Goal: Ask a question

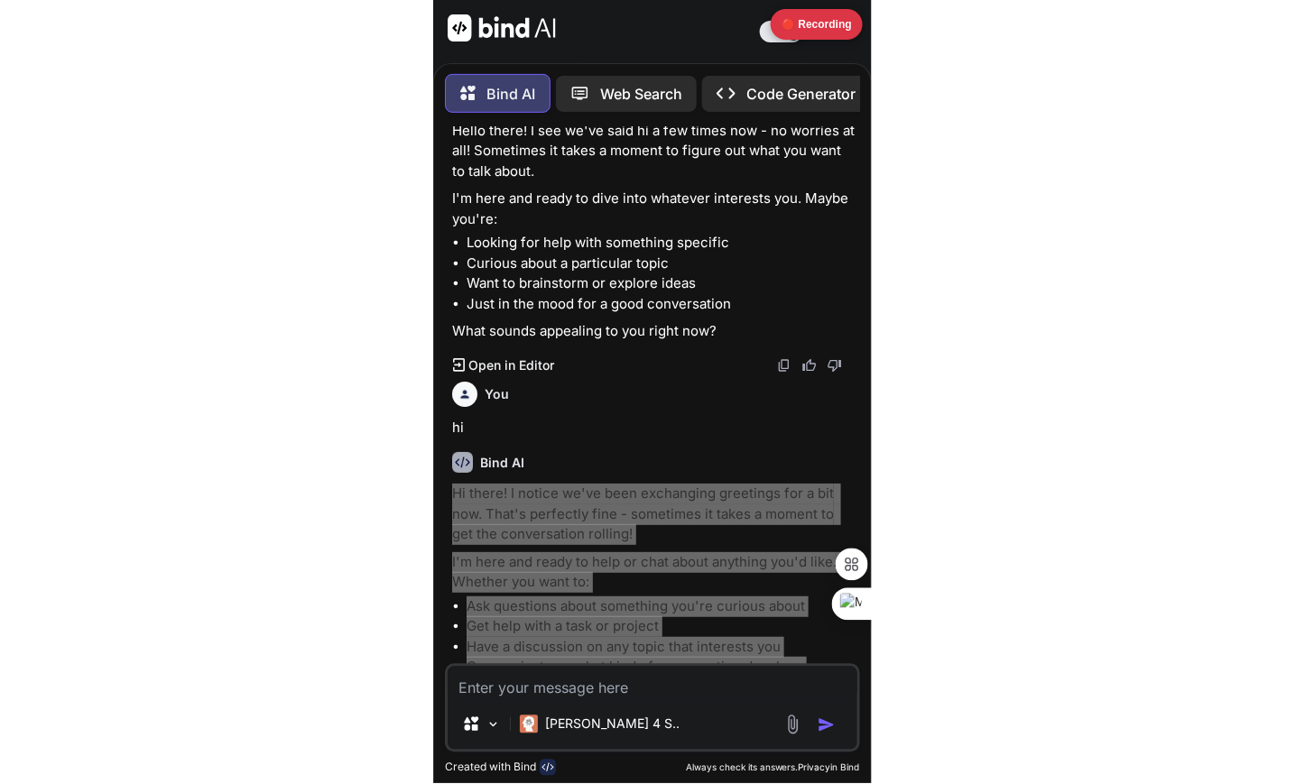
scroll to position [509, 0]
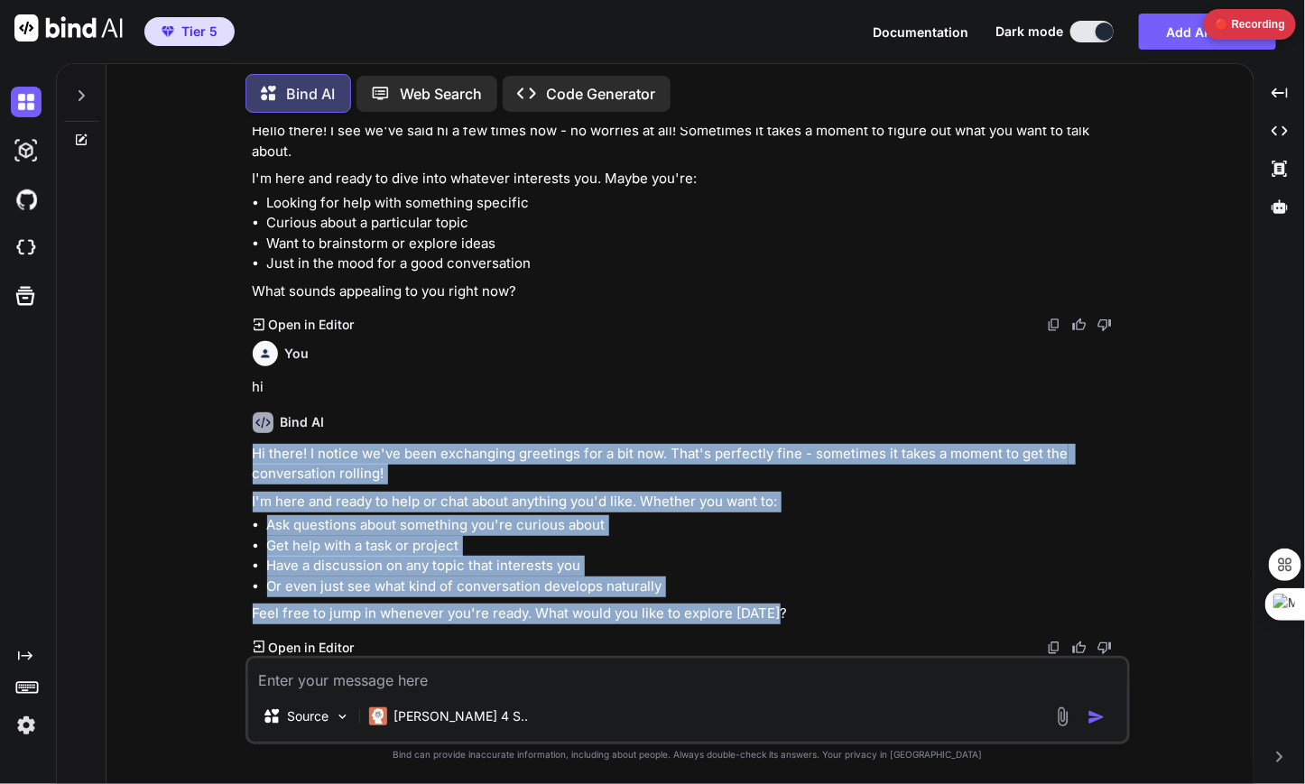
click at [71, 92] on div at bounding box center [81, 91] width 34 height 62
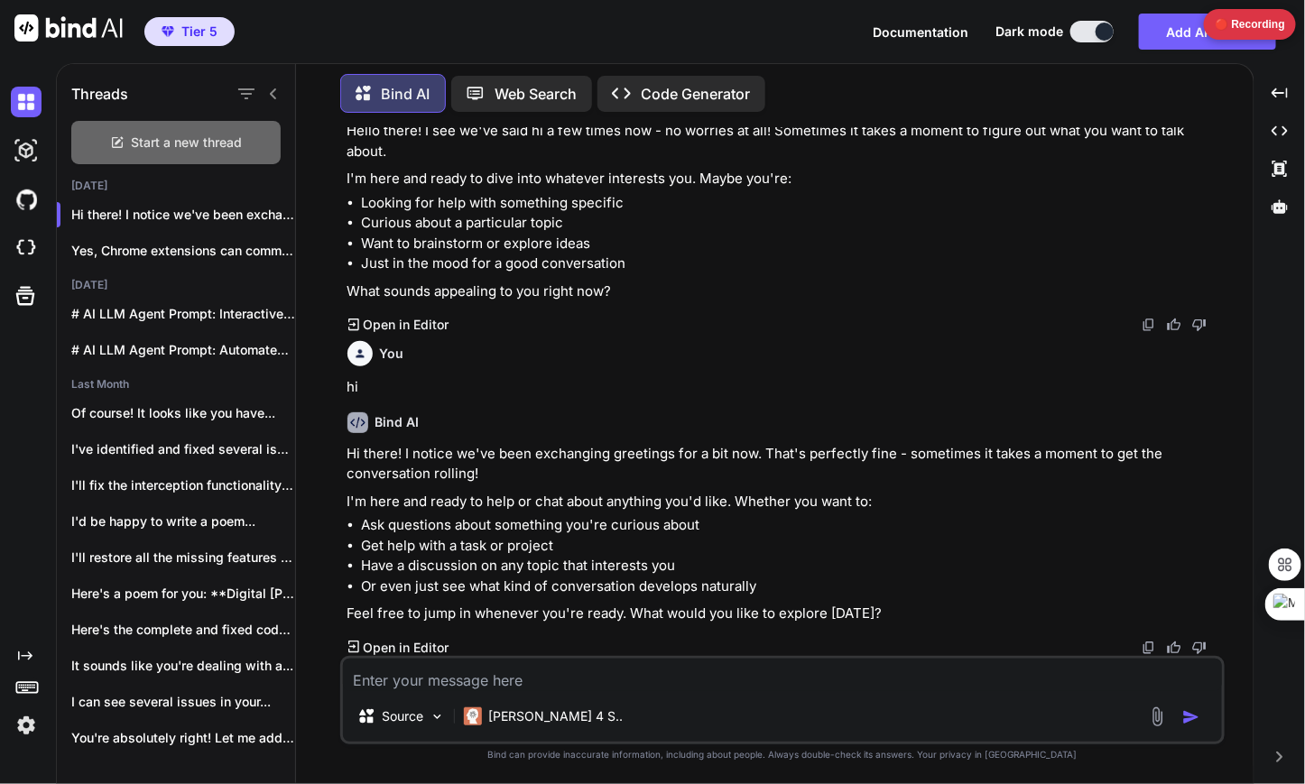
click at [141, 134] on span "Start a new thread" at bounding box center [187, 143] width 111 height 18
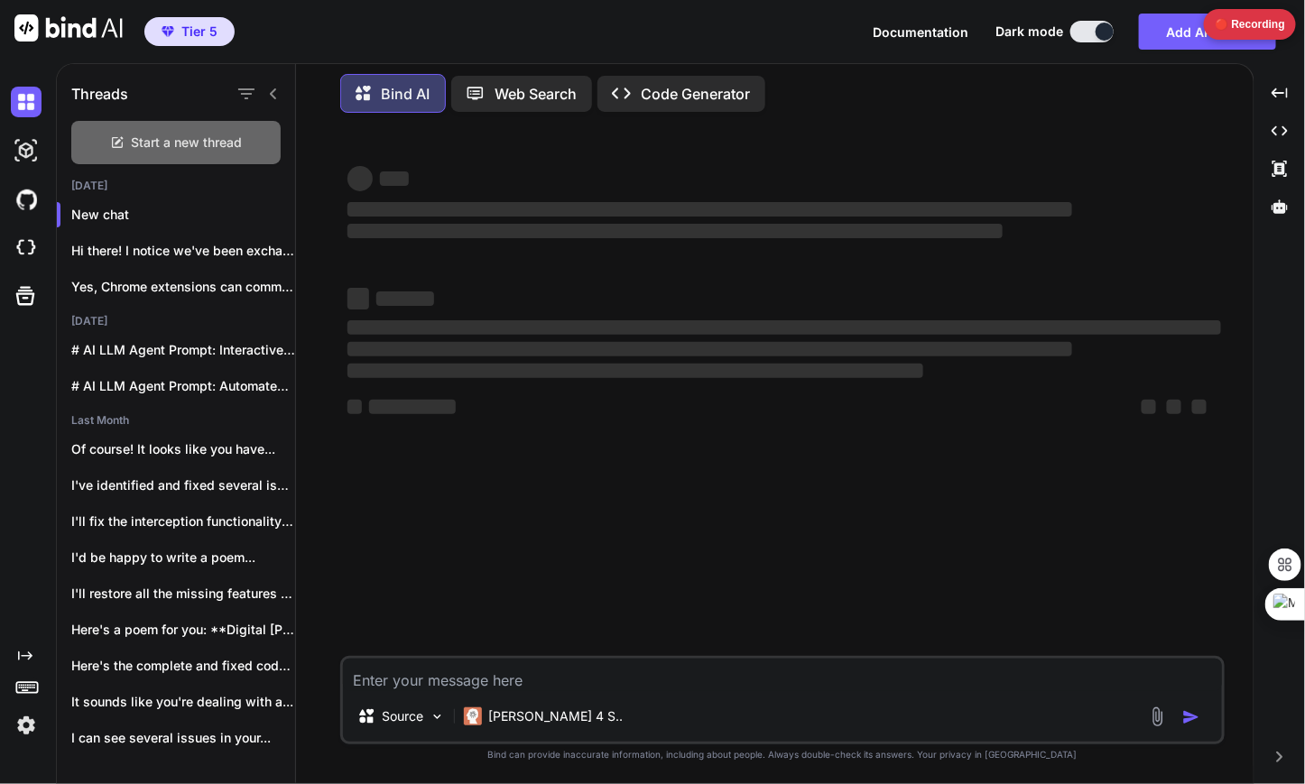
scroll to position [0, 0]
click at [419, 678] on textarea at bounding box center [782, 675] width 879 height 32
type textarea "x"
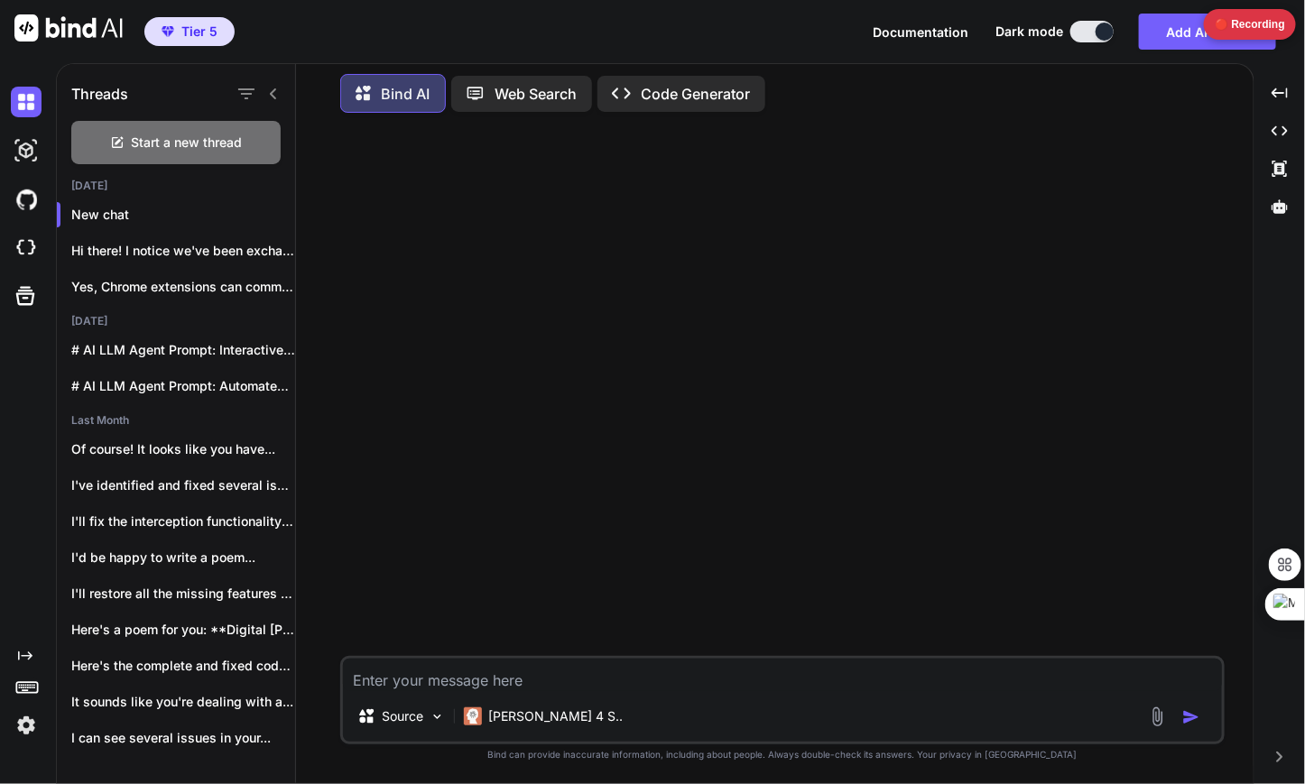
type textarea "h"
type textarea "x"
type textarea "ho"
type textarea "x"
type textarea "how"
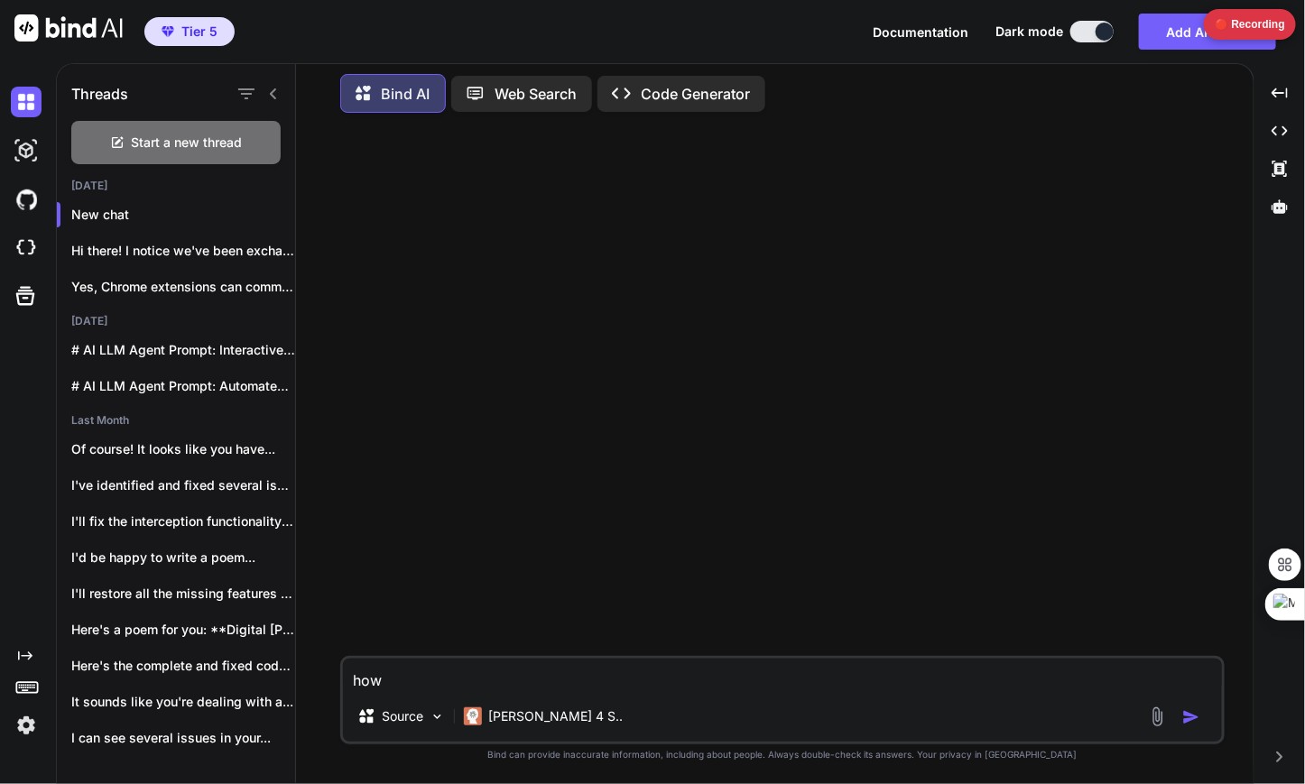
type textarea "x"
type textarea "how"
type textarea "x"
type textarea "how c"
type textarea "x"
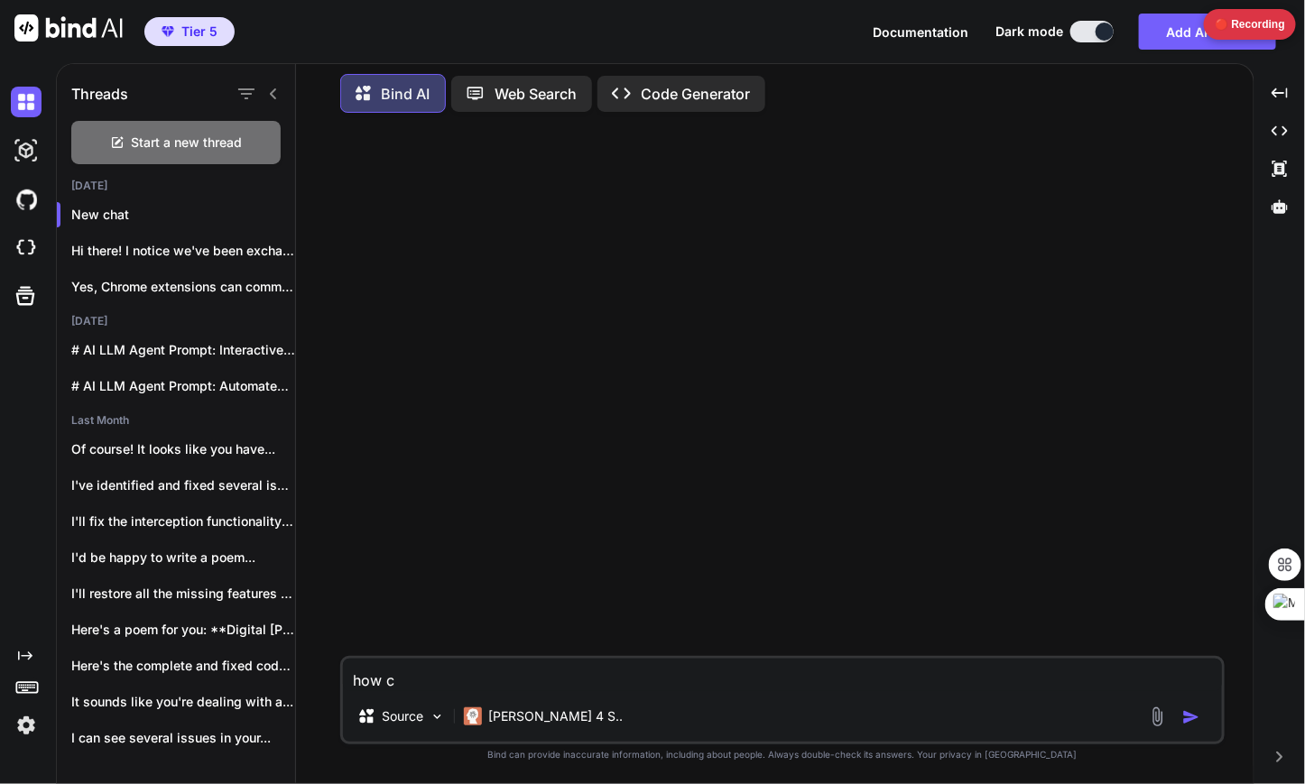
type textarea "how ca"
type textarea "x"
type textarea "how can"
type textarea "x"
type textarea "how can"
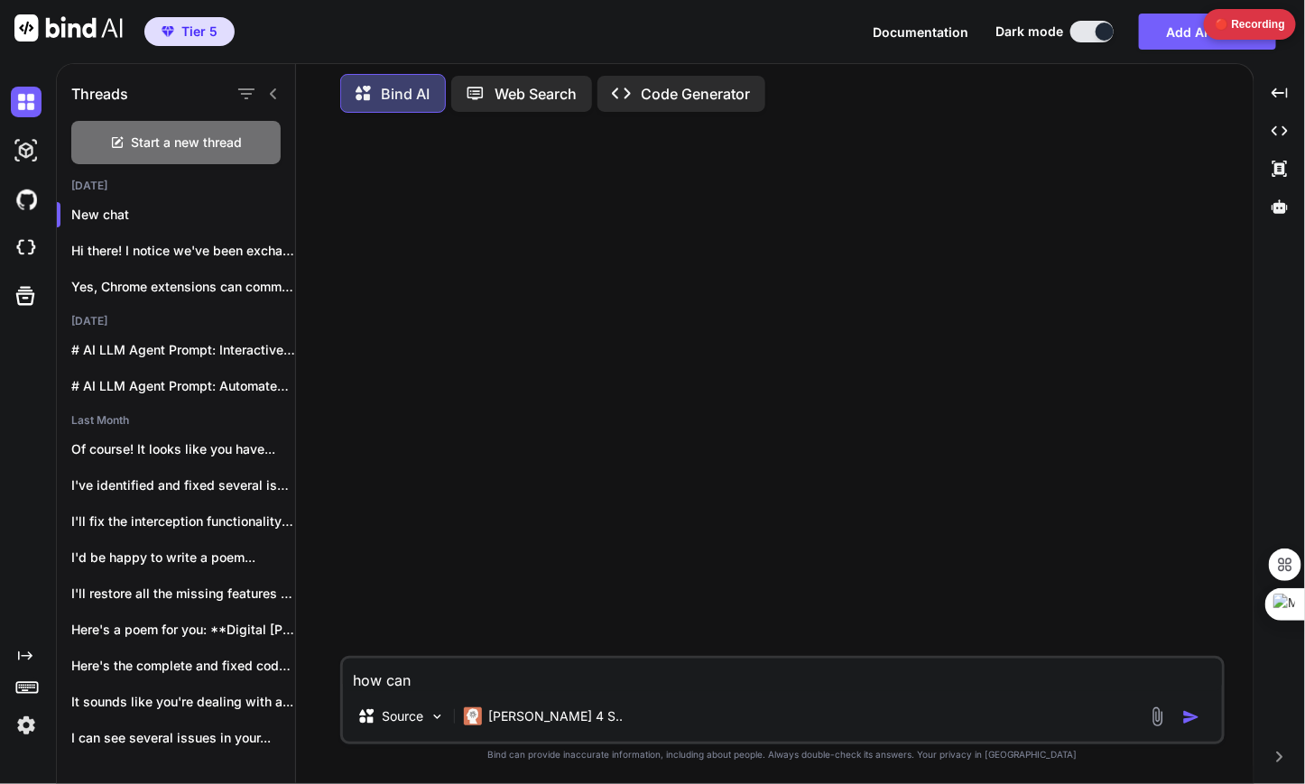
type textarea "x"
type textarea "how can w"
type textarea "x"
type textarea "how can we"
type textarea "x"
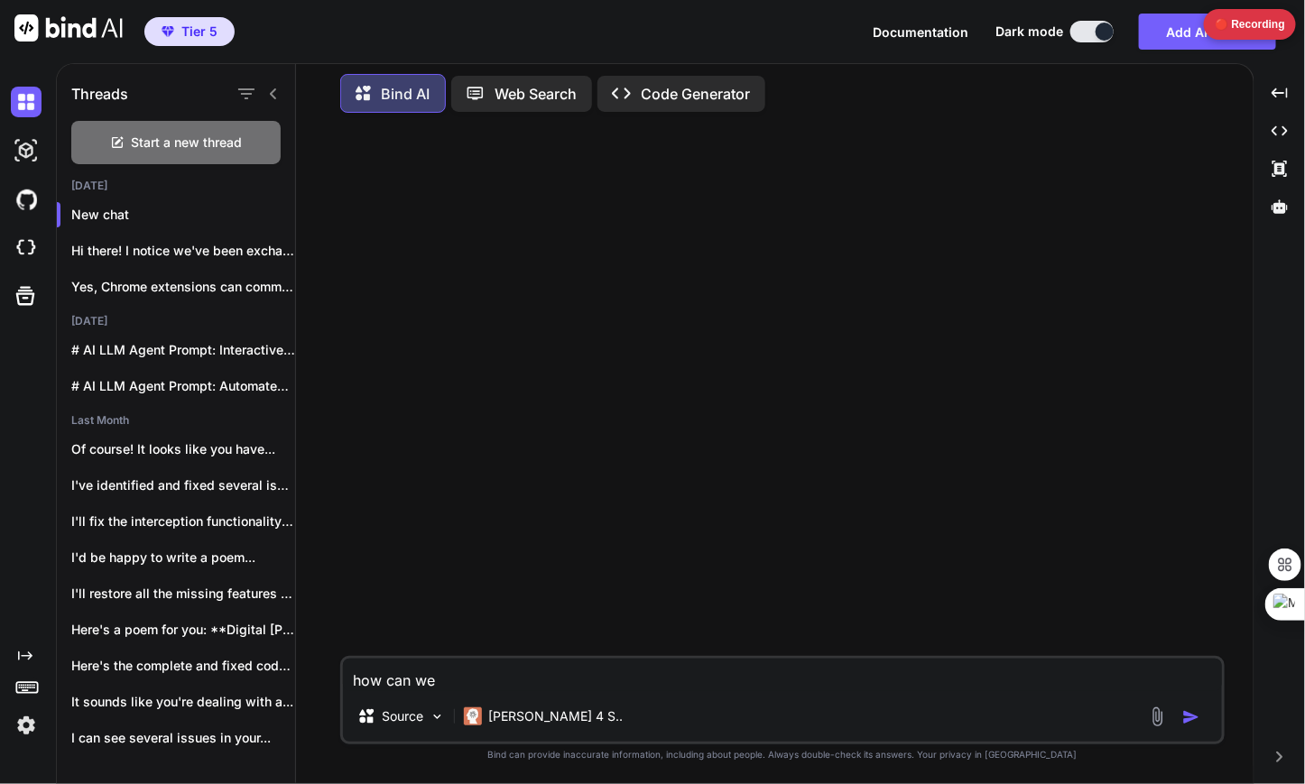
type textarea "how can we"
type textarea "x"
type textarea "how can we e"
type textarea "x"
type textarea "how can we ex"
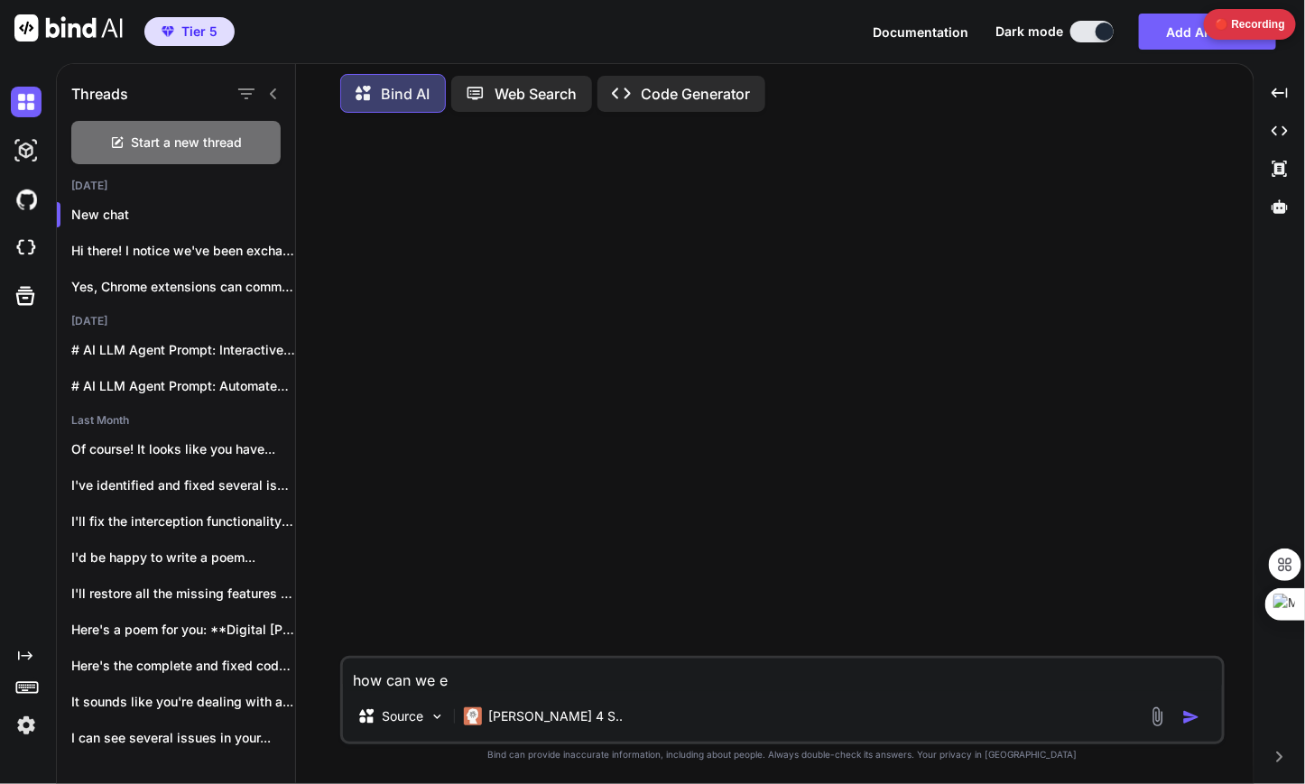
type textarea "x"
type textarea "how can we ext"
type textarea "x"
type textarea "how can we exte"
type textarea "x"
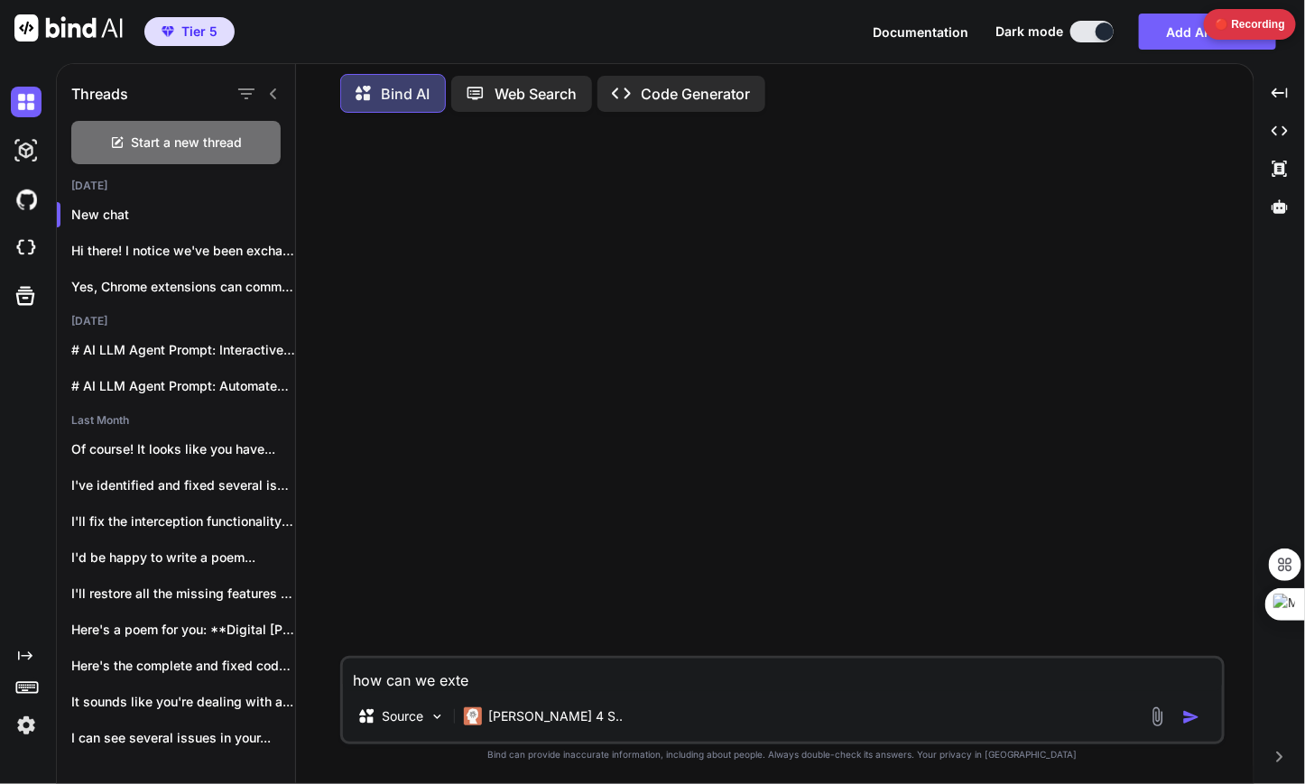
type textarea "how can we exten"
type textarea "x"
type textarea "how can we extend"
type textarea "x"
type textarea "how can we extend"
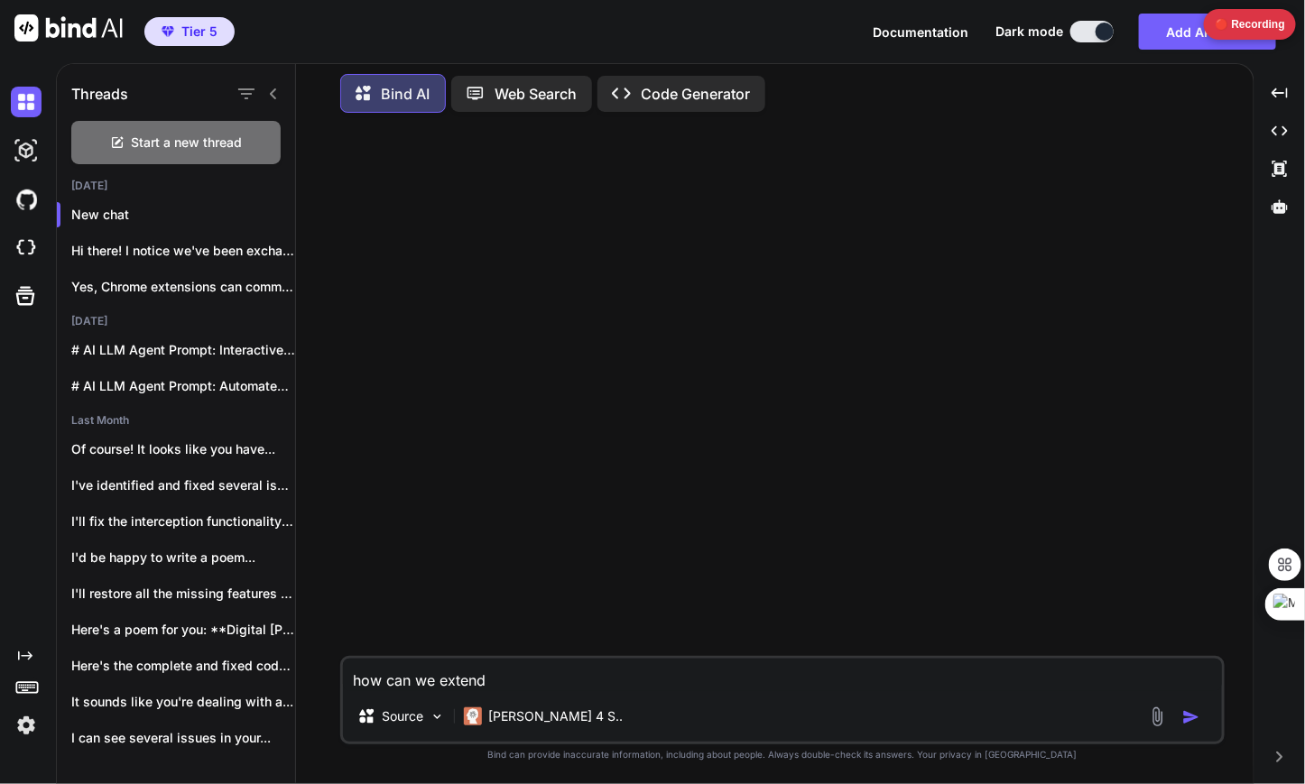
type textarea "x"
type textarea "how can we extend b"
type textarea "x"
type textarea "how can we extend bi"
type textarea "x"
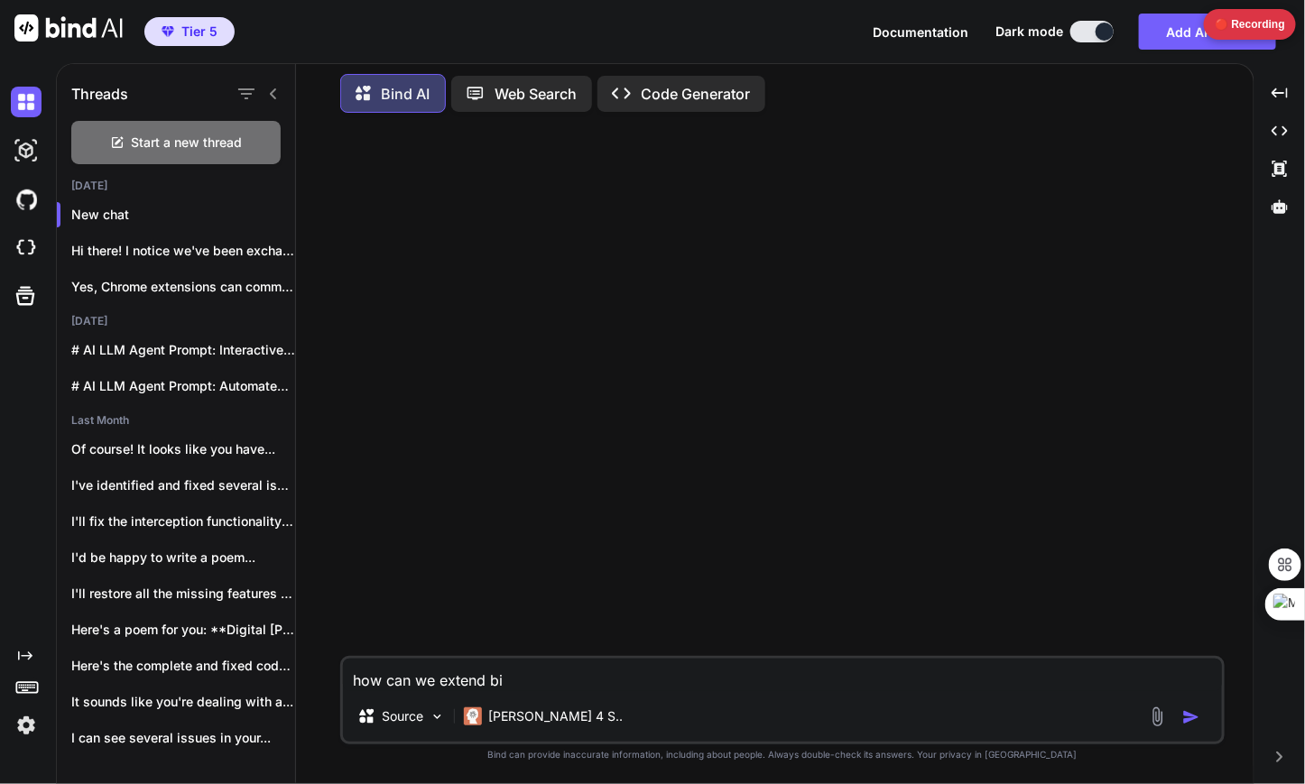
type textarea "how can we extend bin"
type textarea "x"
type textarea "how can we extend bind"
type textarea "x"
type textarea "how can we extend binda"
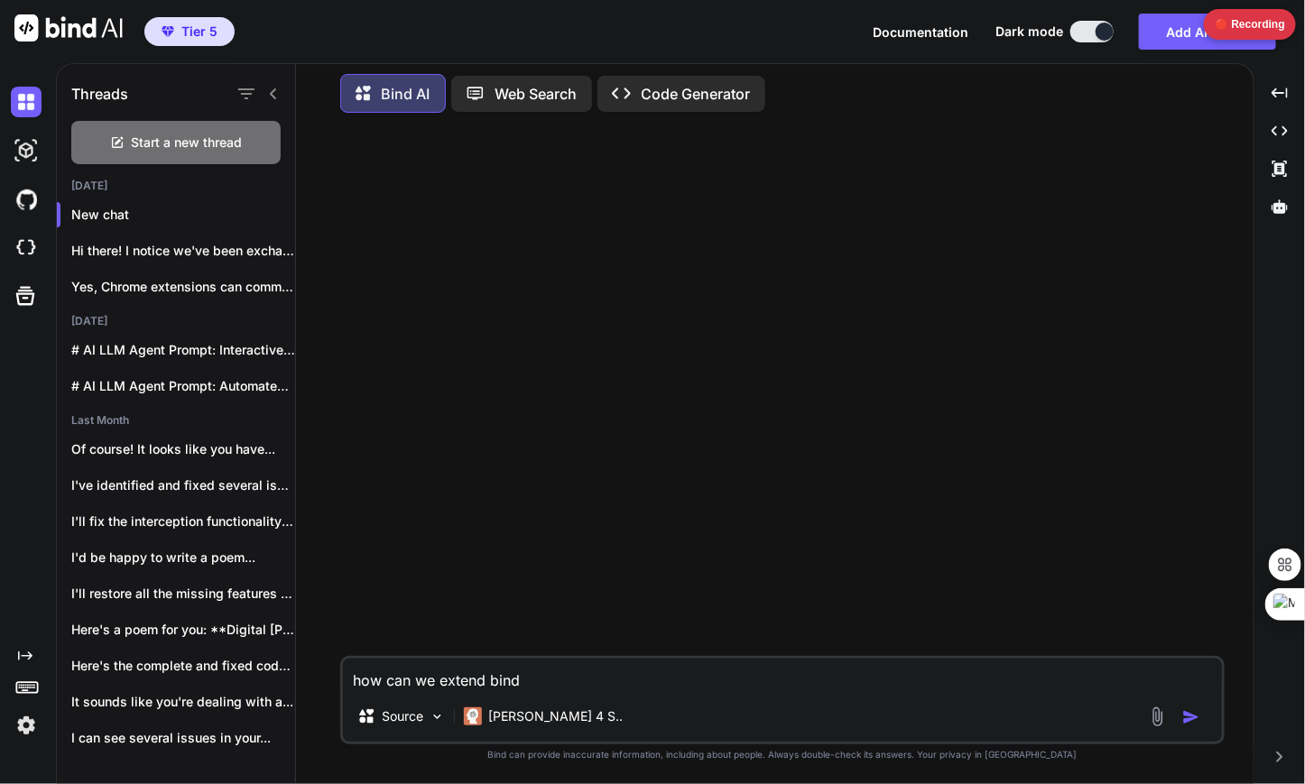
type textarea "x"
type textarea "how can we extend bindai"
type textarea "x"
type textarea "how can we extend bindai"
type textarea "x"
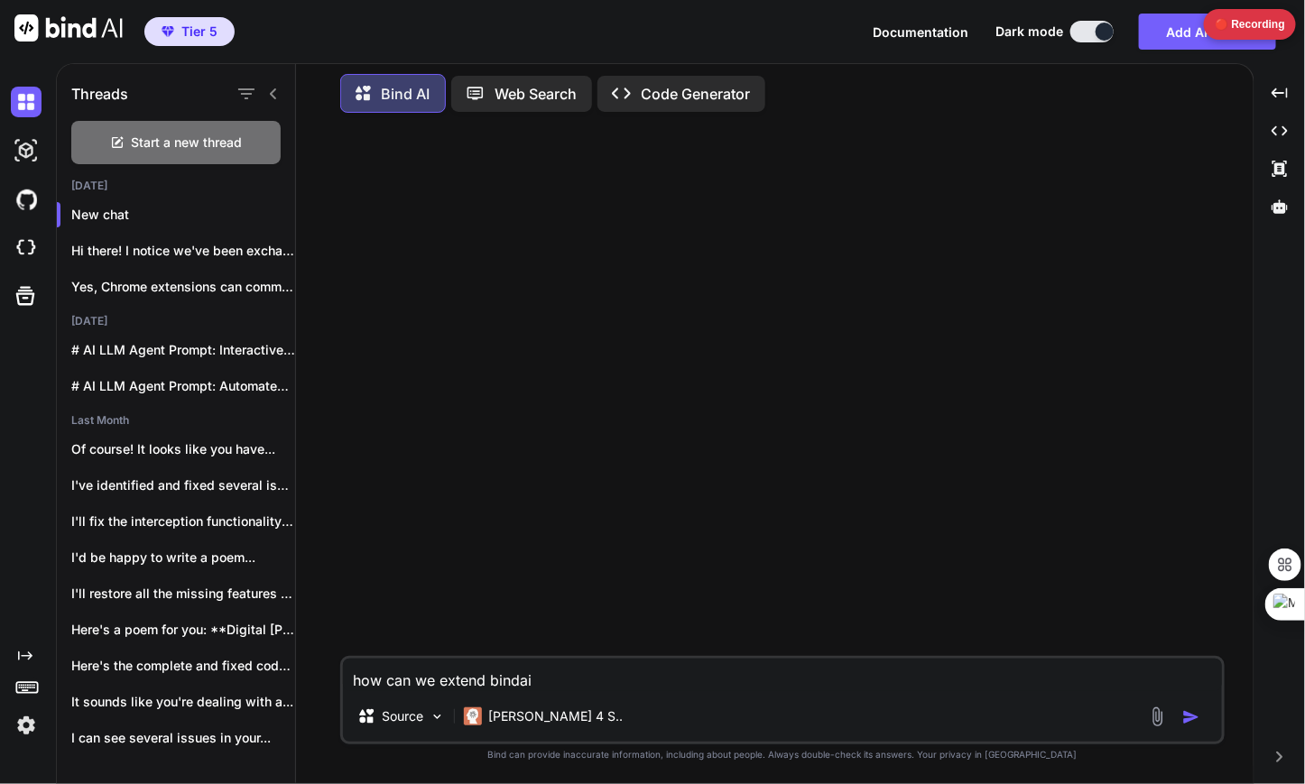
type textarea "how can we extend bindai"
type textarea "x"
type textarea "how can we extend binda"
type textarea "x"
type textarea "how can we extend bind"
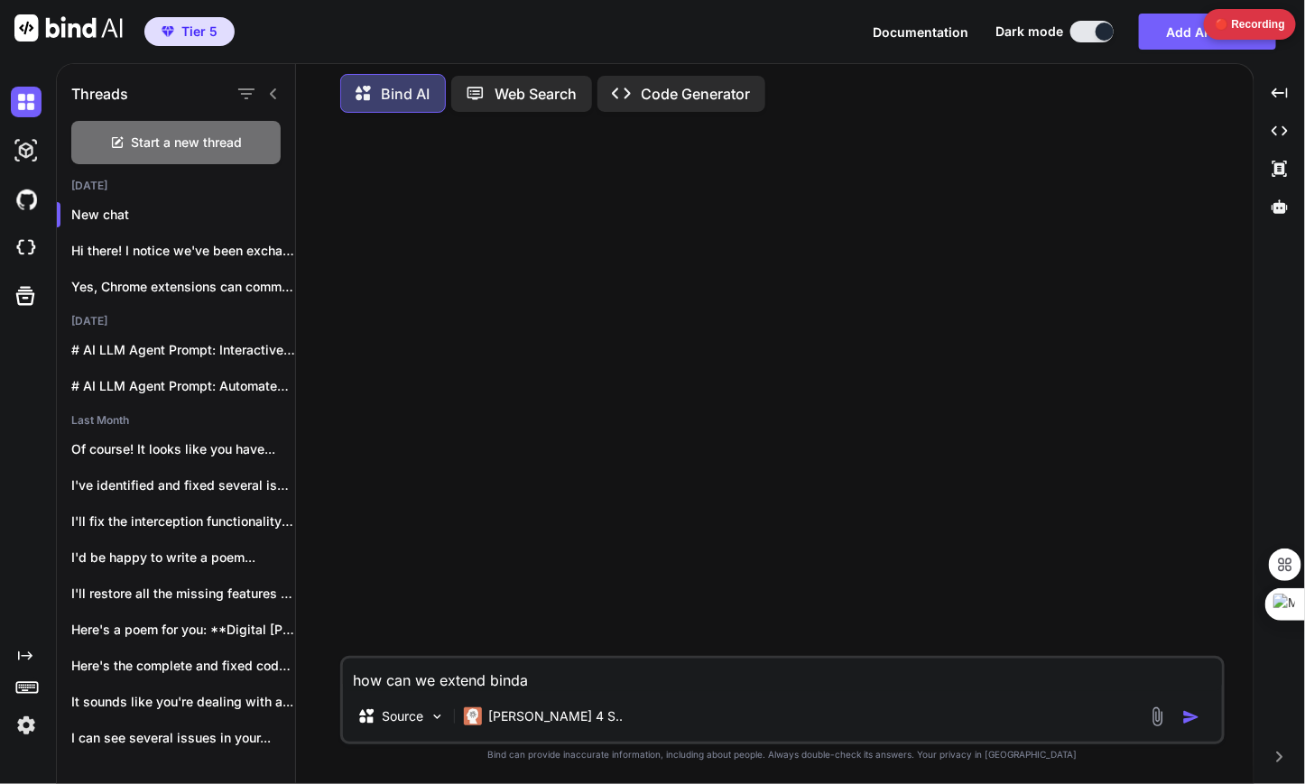
type textarea "x"
type textarea "how can we extend bin"
type textarea "x"
type textarea "how can we extend bi"
type textarea "x"
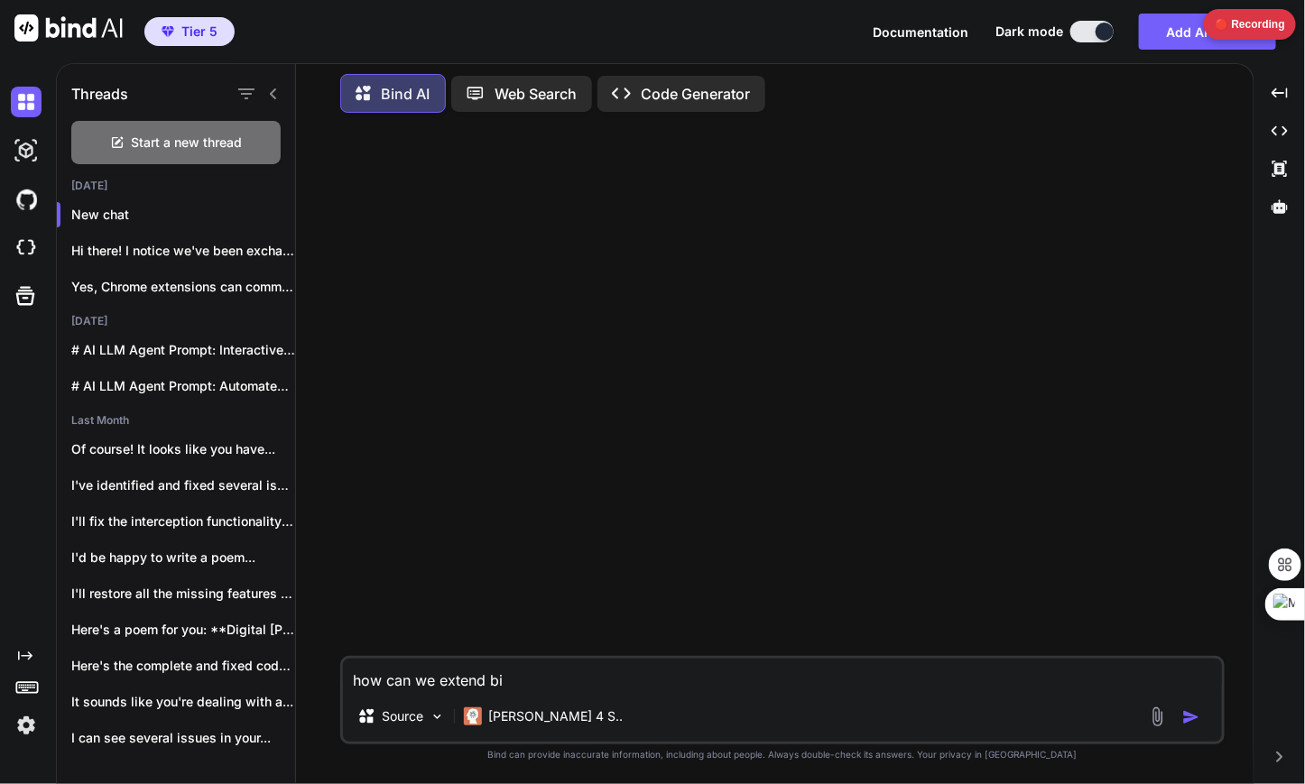
type textarea "how can we extend b"
type textarea "x"
type textarea "how can we extend"
type textarea "x"
type textarea "how can we extend c"
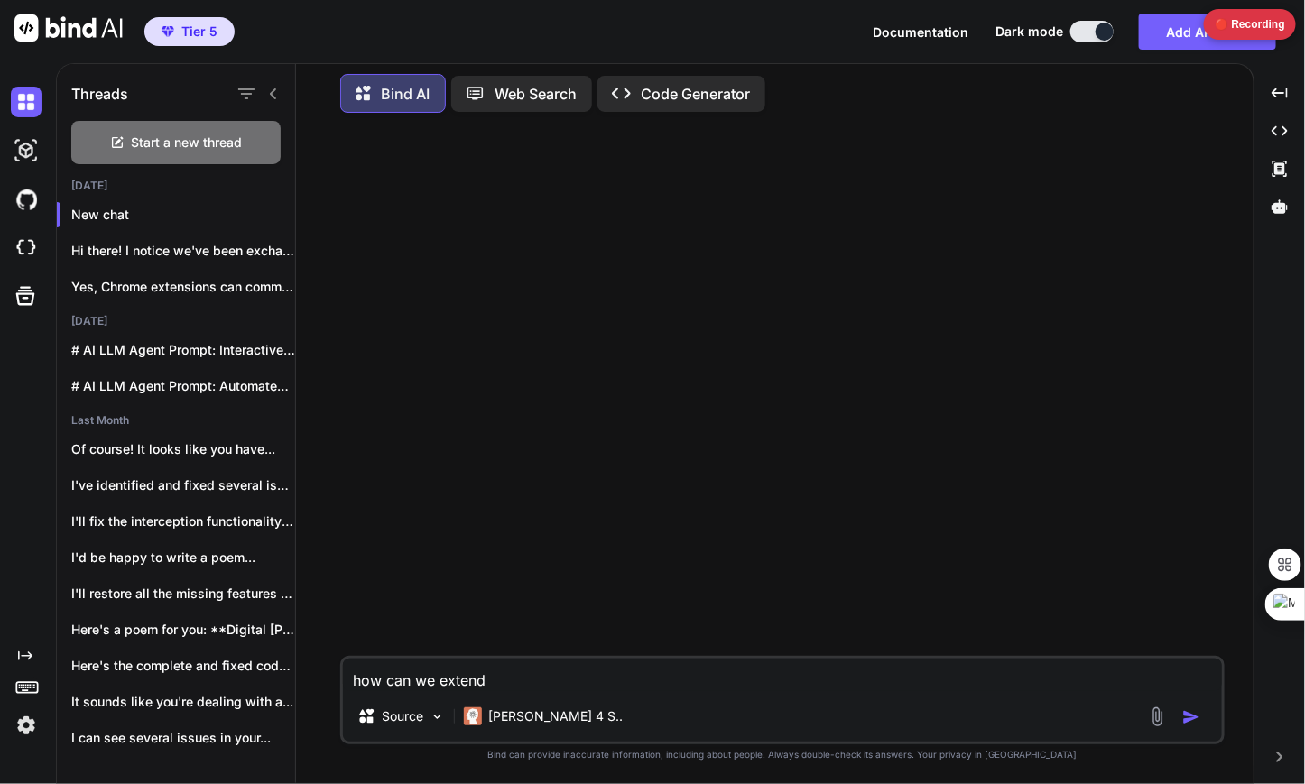
type textarea "x"
type textarea "how can we extend ch"
type textarea "x"
type textarea "how can we extend chr"
type textarea "x"
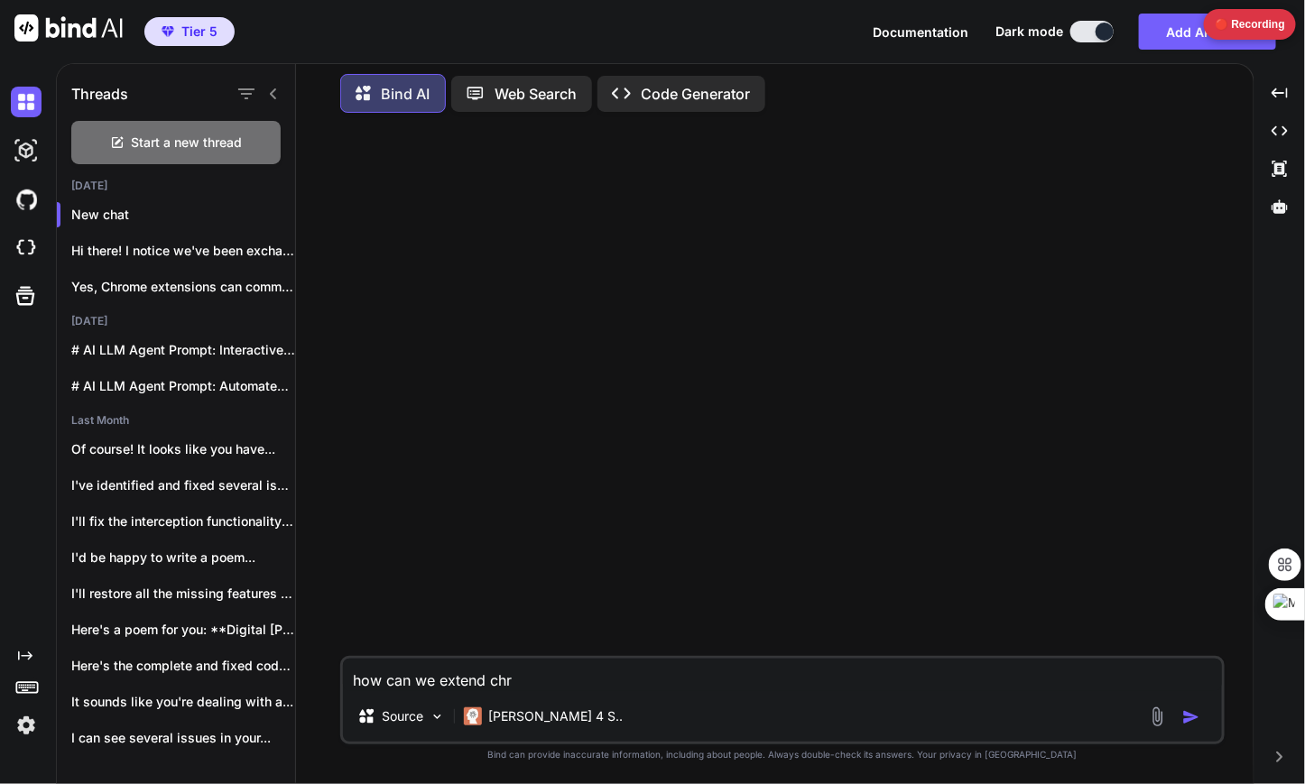
type textarea "how can we extend chro"
type textarea "x"
type textarea "how can we extend chrom"
type textarea "x"
type textarea "how can we extend chrome"
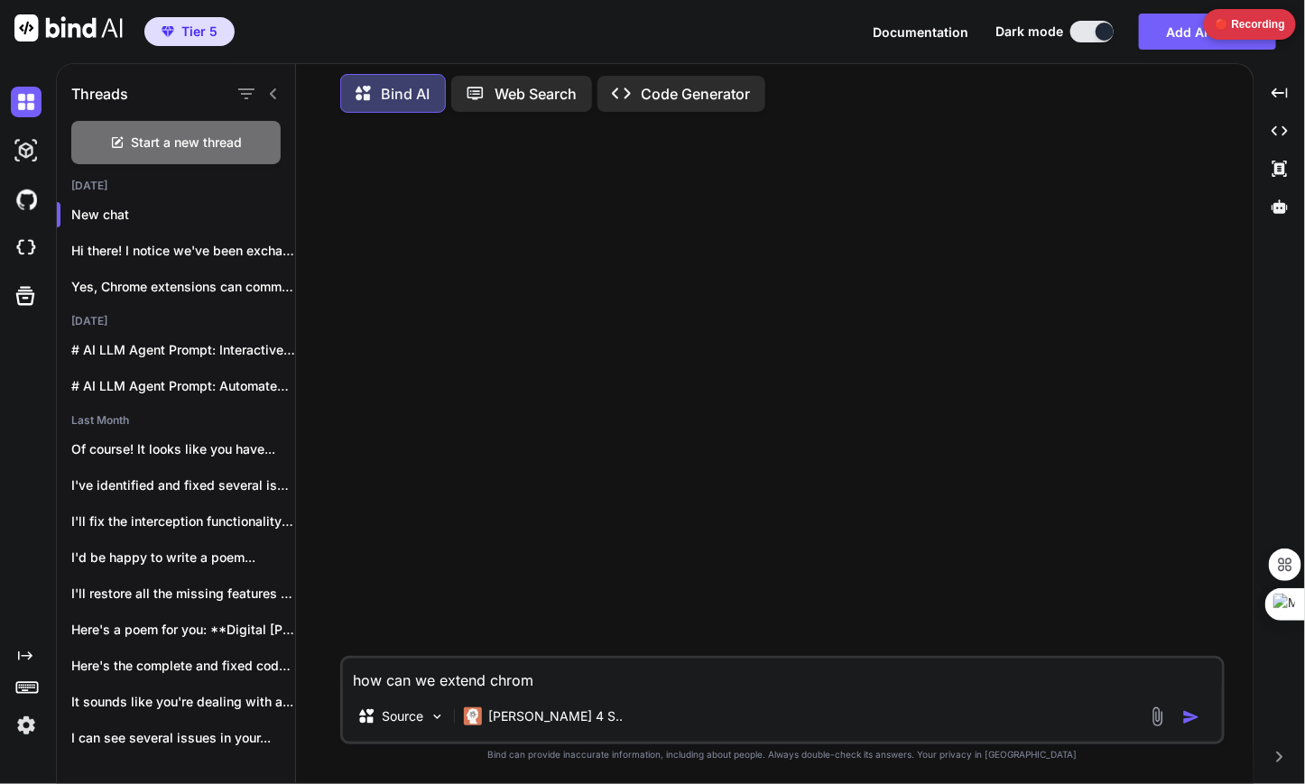
type textarea "x"
type textarea "how can we extend chrome"
type textarea "x"
type textarea "how can we extend chrome d"
type textarea "x"
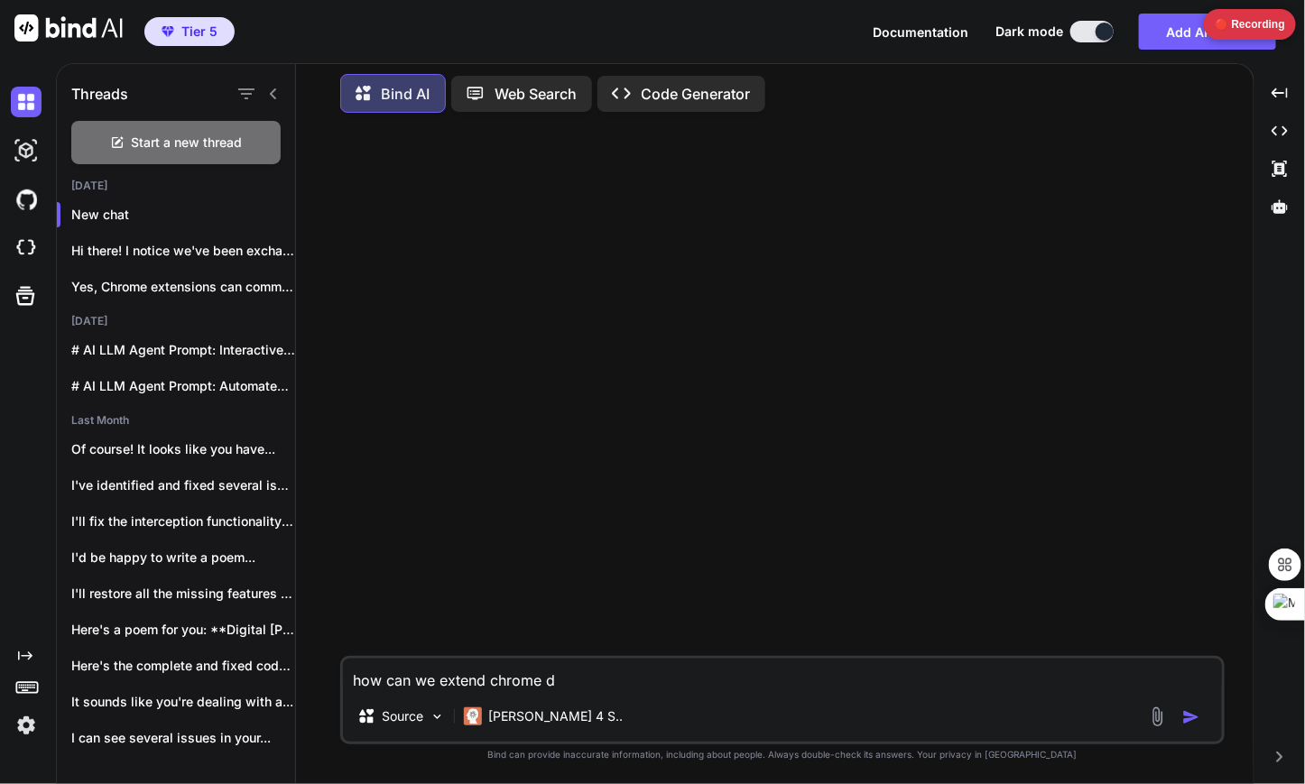
type textarea "how can we extend chrome de"
type textarea "x"
type textarea "how can we extend chrome dev"
type textarea "x"
type textarea "how can we extend chrome deve"
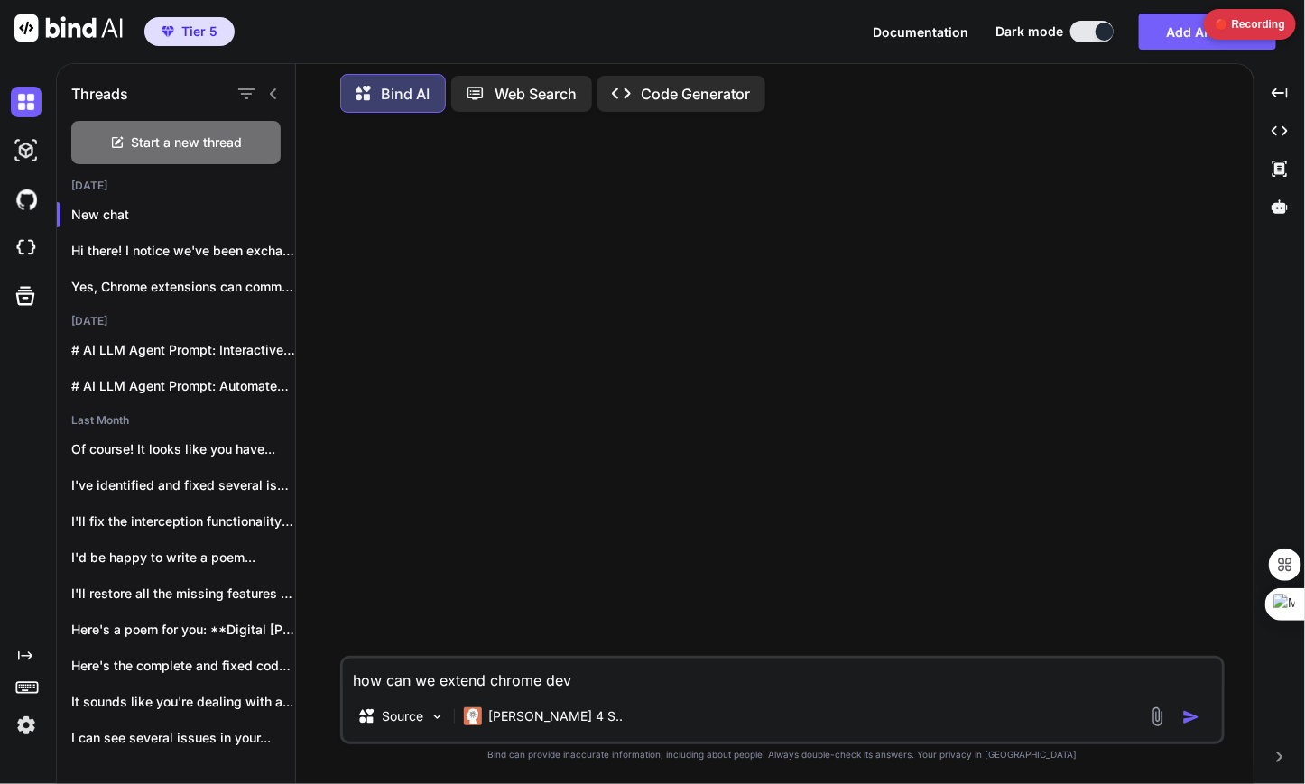
type textarea "x"
type textarea "how can we extend chrome devel"
type textarea "x"
type textarea "how can we extend chrome develo"
type textarea "x"
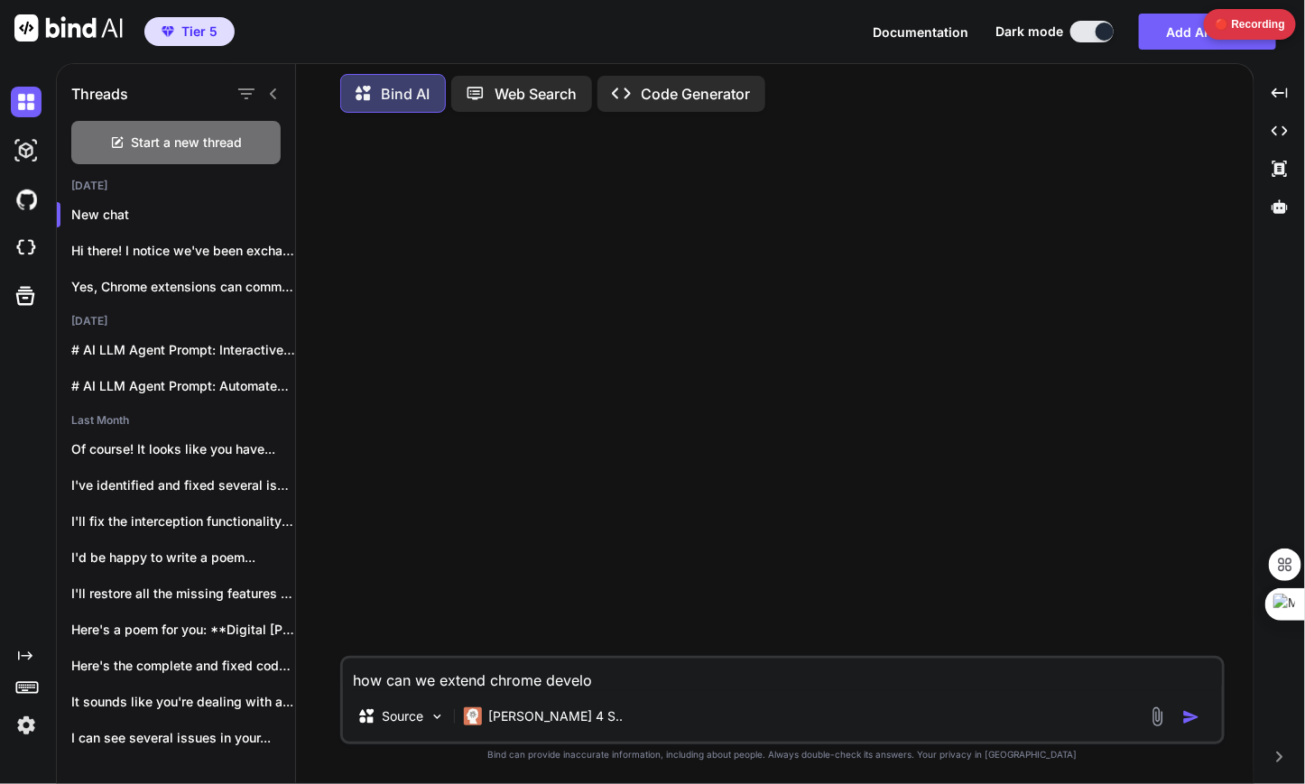
type textarea "how can we extend chrome develop"
type textarea "x"
type textarea "how can we extend chrome develope"
type textarea "x"
type textarea "how can we extend chrome developer"
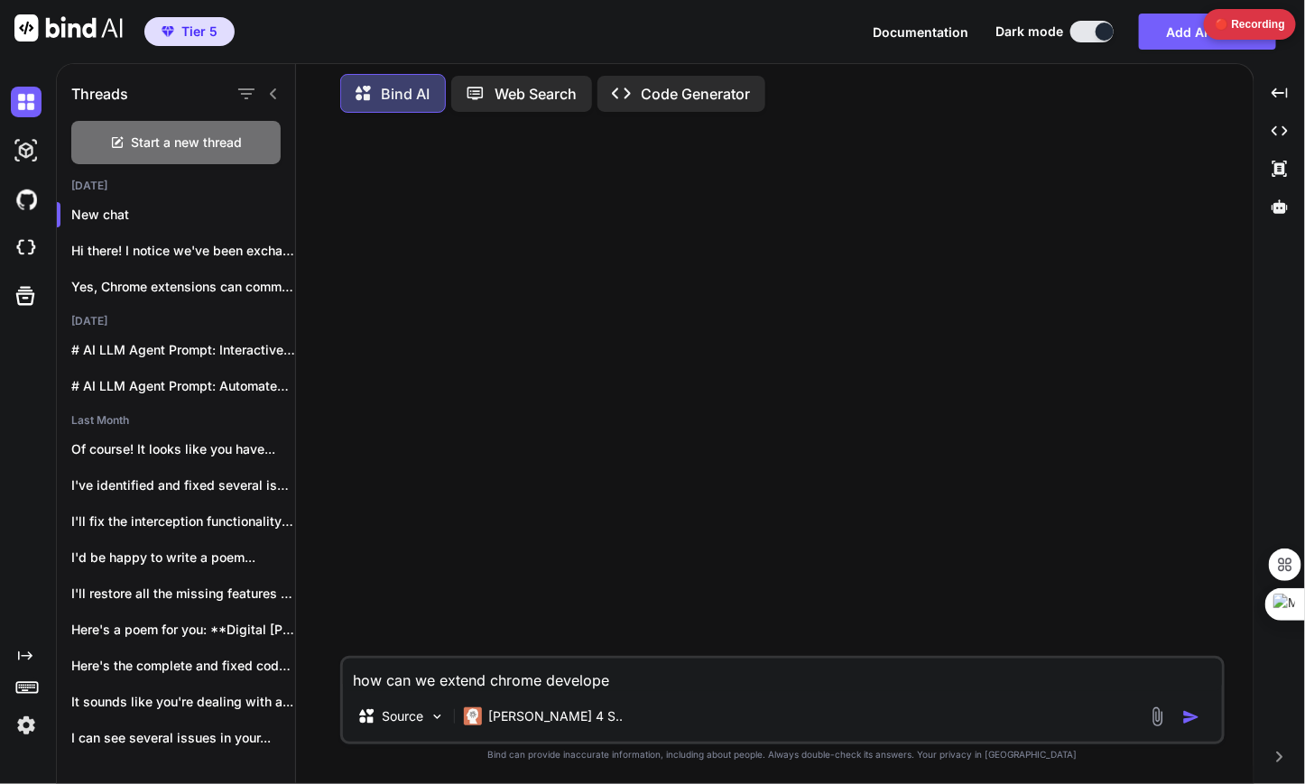
type textarea "x"
type textarea "how can we extend chrome developer"
type textarea "x"
type textarea "how can we extend chrome developer t"
type textarea "x"
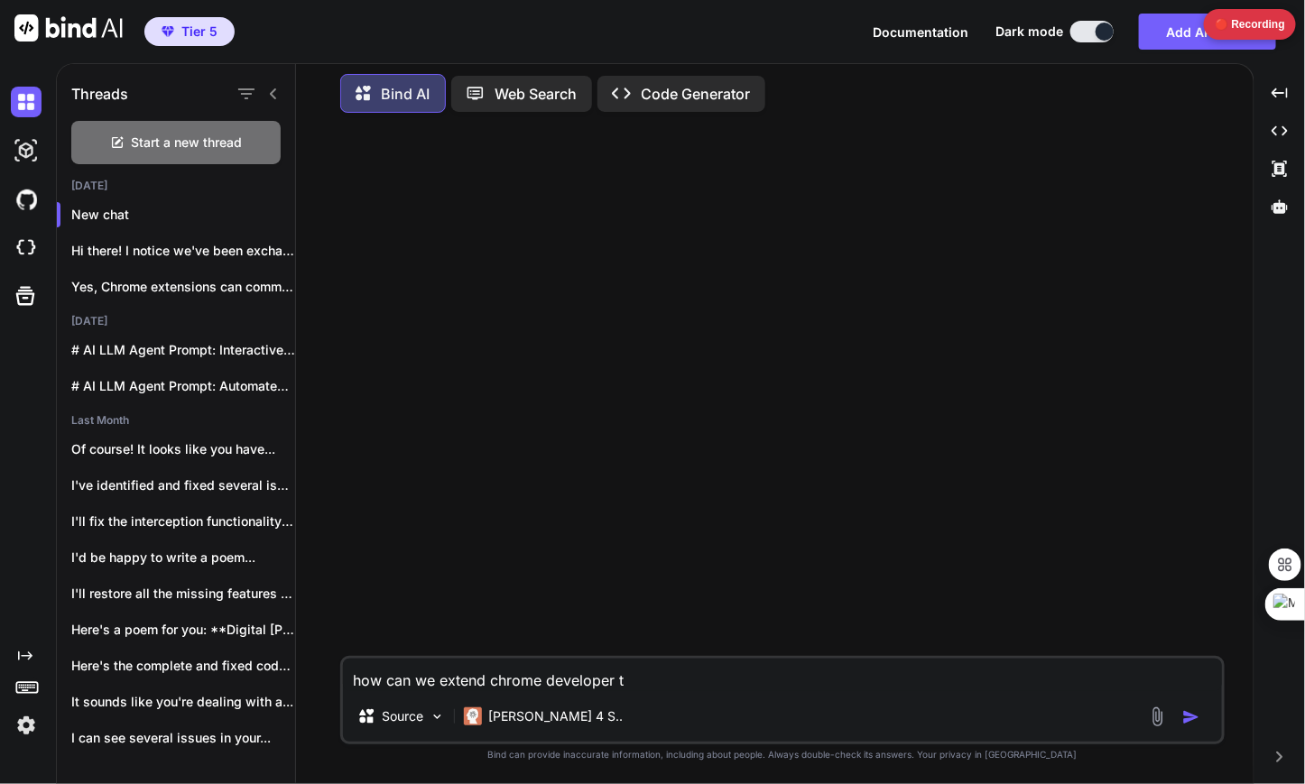
type textarea "how can we extend chrome developer to"
type textarea "x"
type textarea "how can we extend chrome developer too"
type textarea "x"
type textarea "how can we extend chrome developer tool"
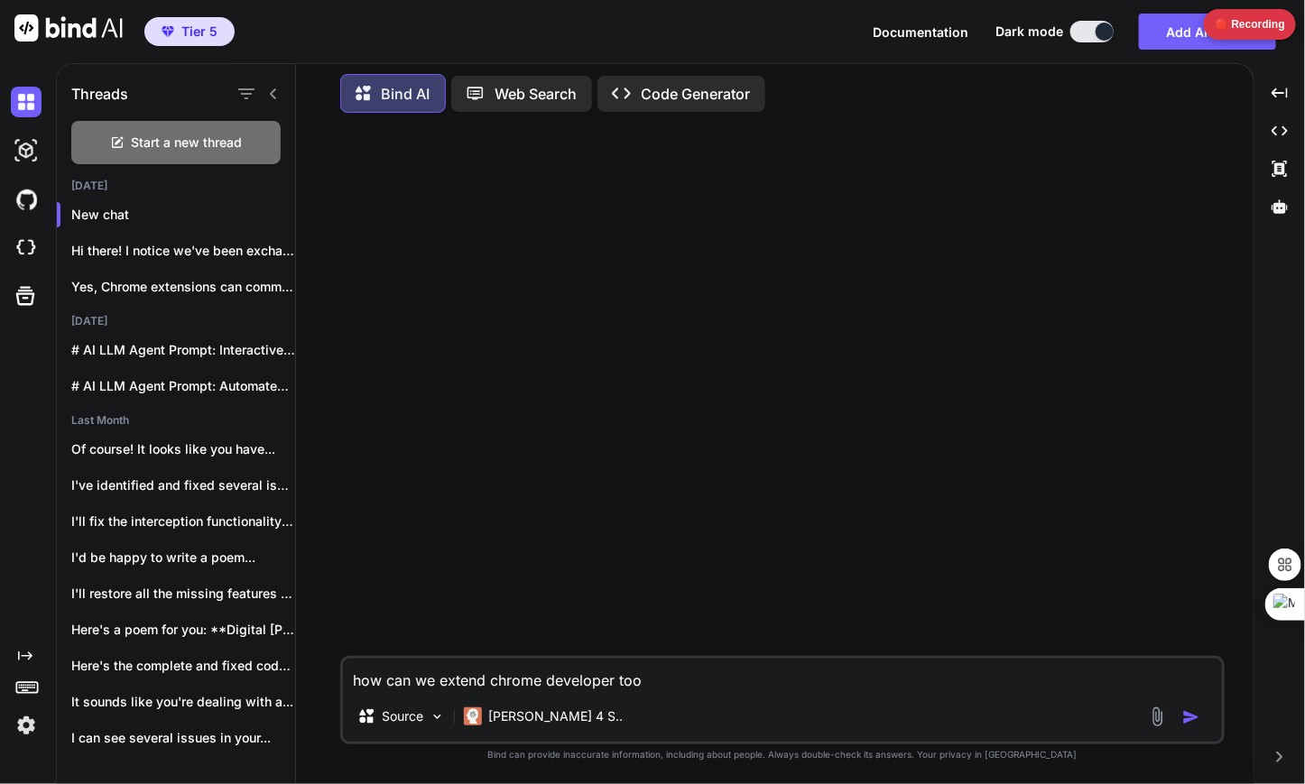
type textarea "x"
type textarea "how can we extend chrome developer tools"
type textarea "x"
type textarea "how can we extend chrome developer tools"
type textarea "x"
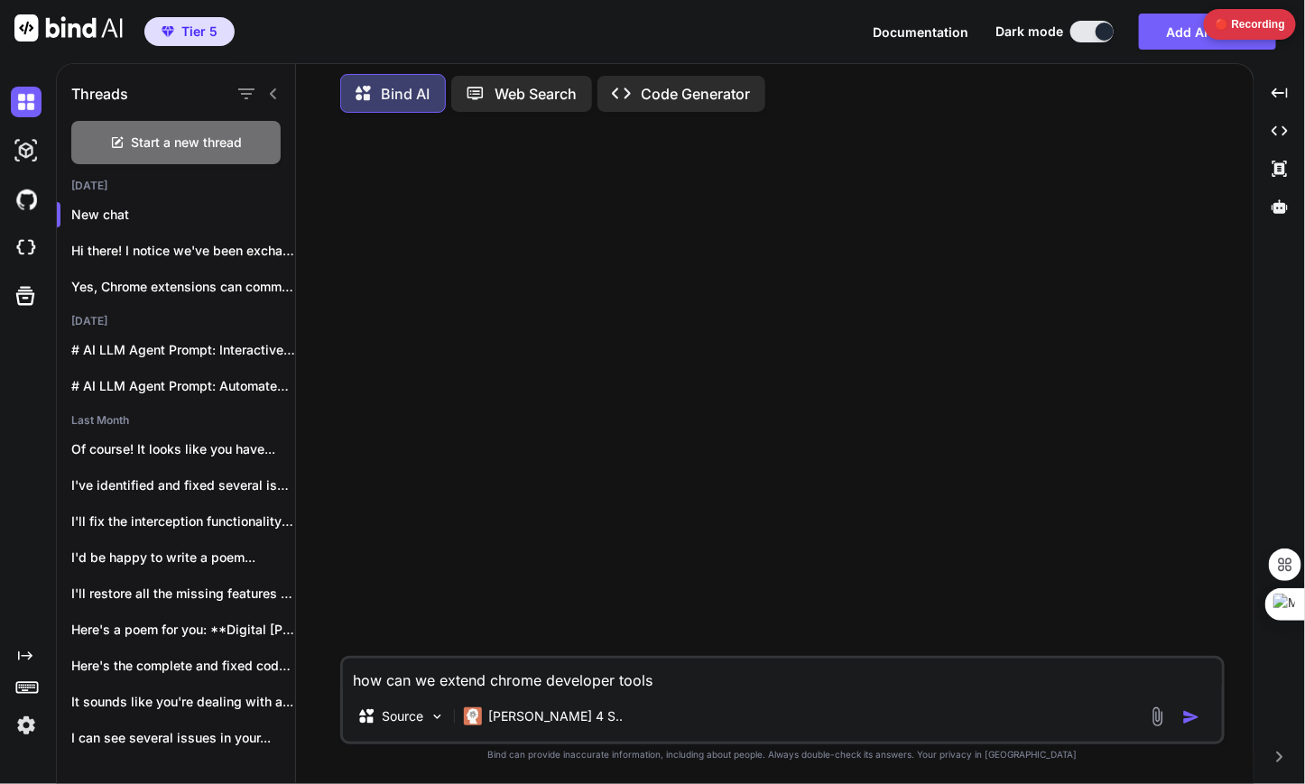
type textarea "how can we extend chrome developer tools t"
type textarea "x"
type textarea "how can we extend chrome developer tools to"
type textarea "x"
type textarea "how can we extend chrome developer tools to"
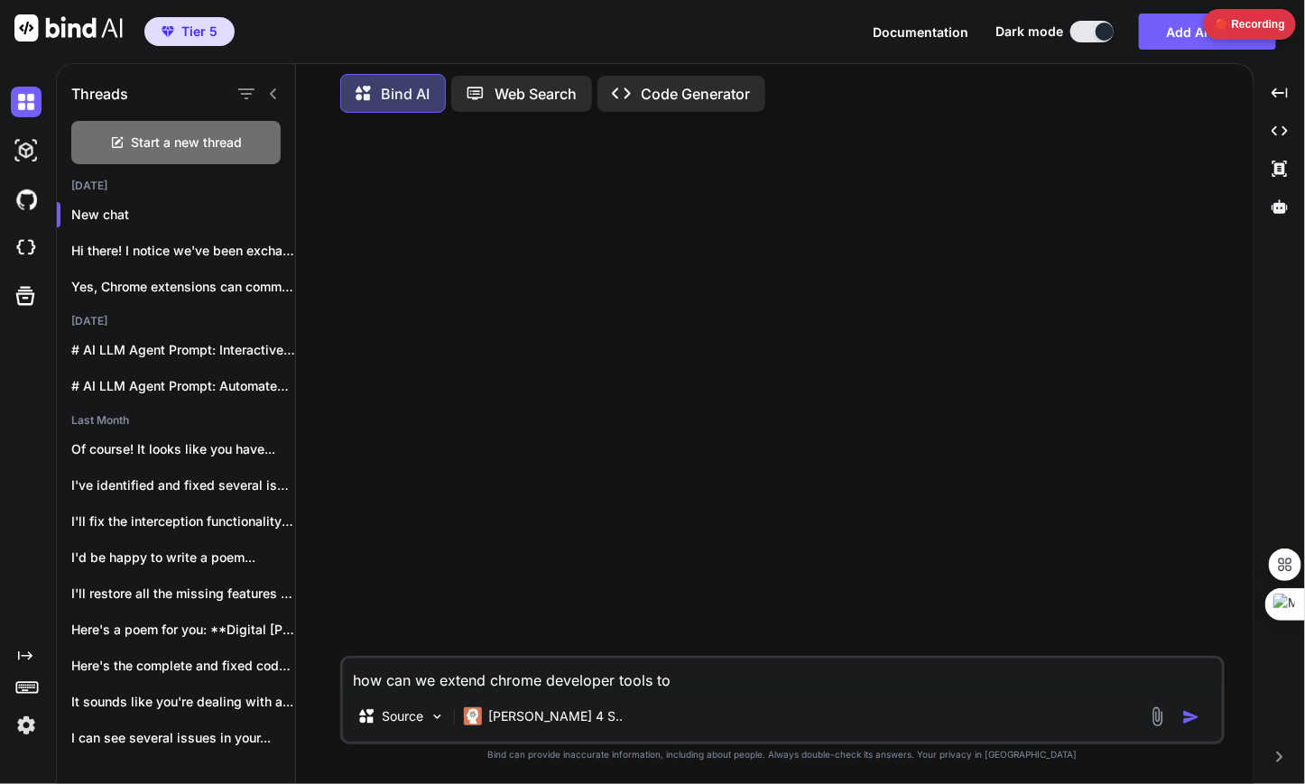
type textarea "x"
type textarea "how can we extend chrome developer tools to a"
type textarea "x"
type textarea "how can we extend chrome developer tools to ad"
type textarea "x"
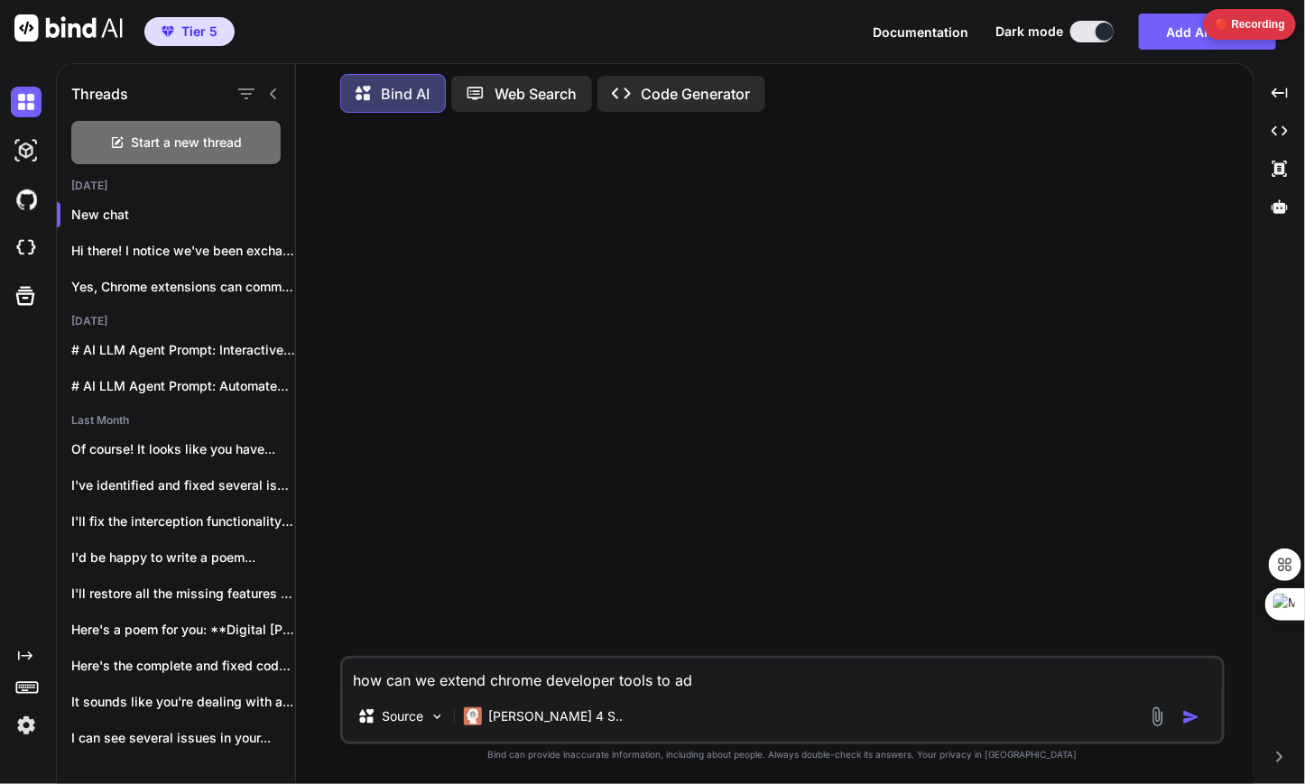
type textarea "how can we extend chrome developer tools to add"
type textarea "x"
type textarea "how can we extend chrome developer tools to add"
type textarea "x"
type textarea "how can we extend chrome developer tools to add a"
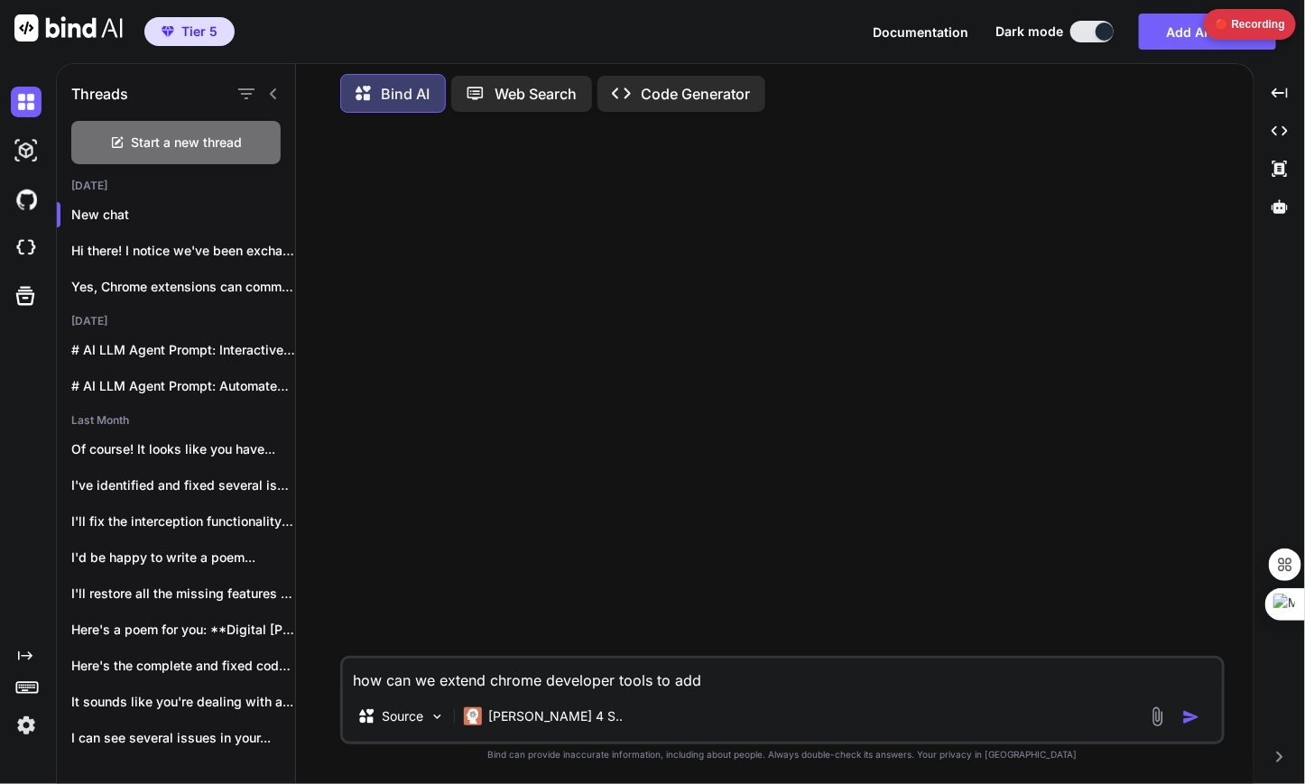
type textarea "x"
type textarea "how can we extend chrome developer tools to add a"
type textarea "x"
type textarea "how can we extend chrome developer tools to add a c"
type textarea "x"
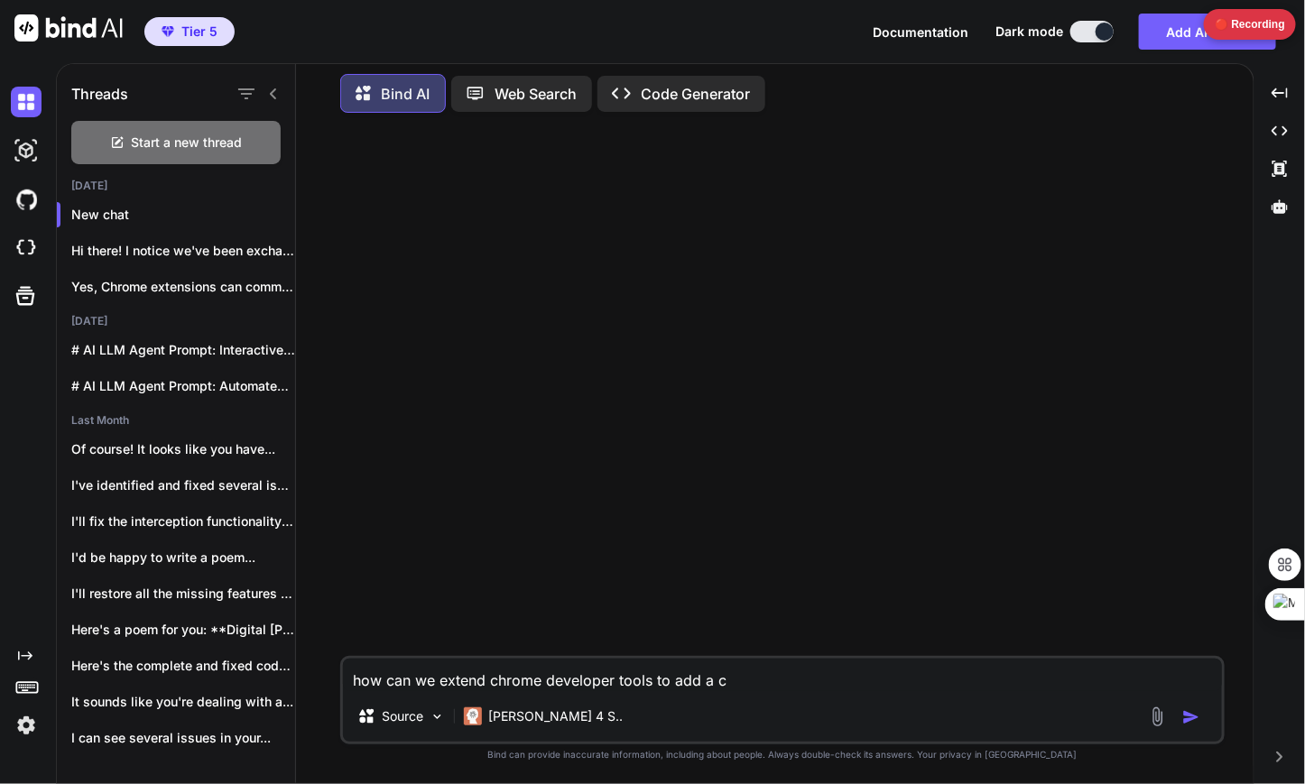
type textarea "how can we extend chrome developer tools to add a co"
type textarea "x"
type textarea "how can we extend chrome developer tools to add a com"
type textarea "x"
type textarea "how can we extend chrome developer tools to add a comm"
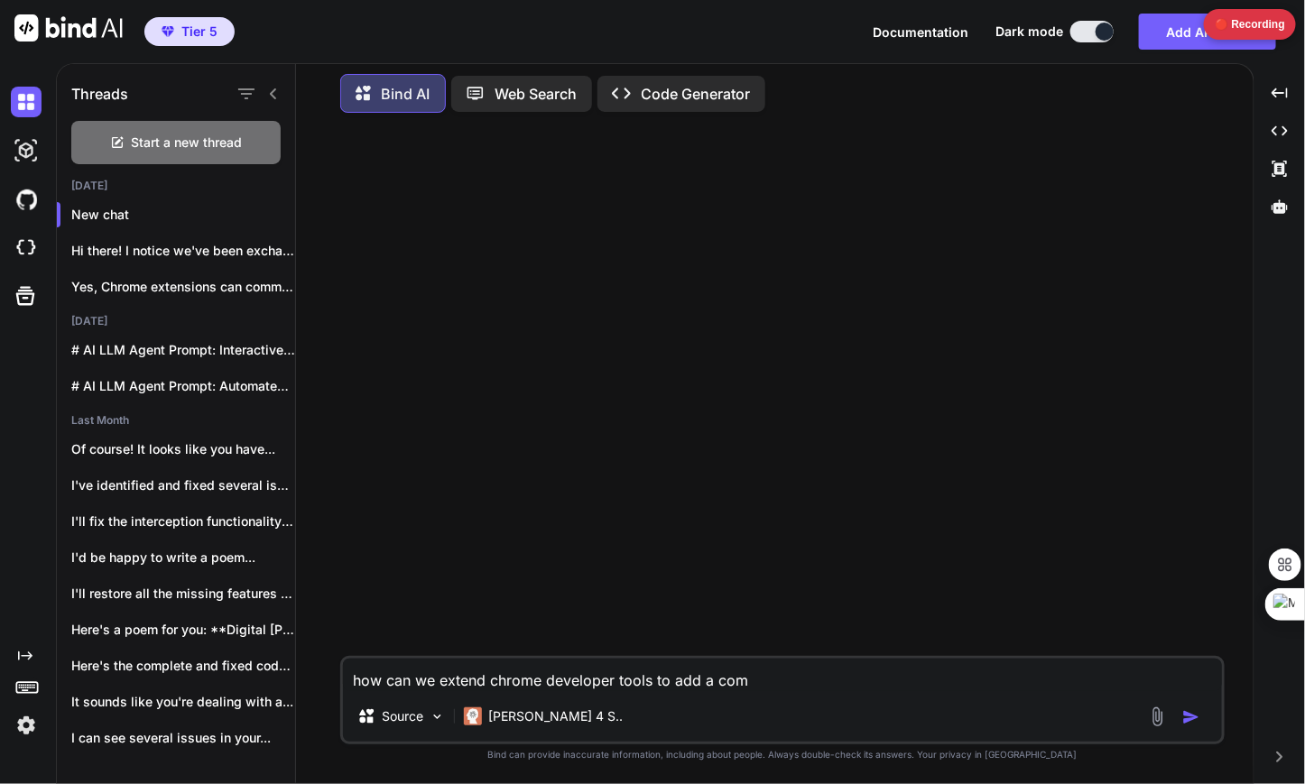
type textarea "x"
type textarea "how can we extend chrome developer tools to add a comma"
type textarea "x"
type textarea "how can we extend chrome developer tools to add a comman"
type textarea "x"
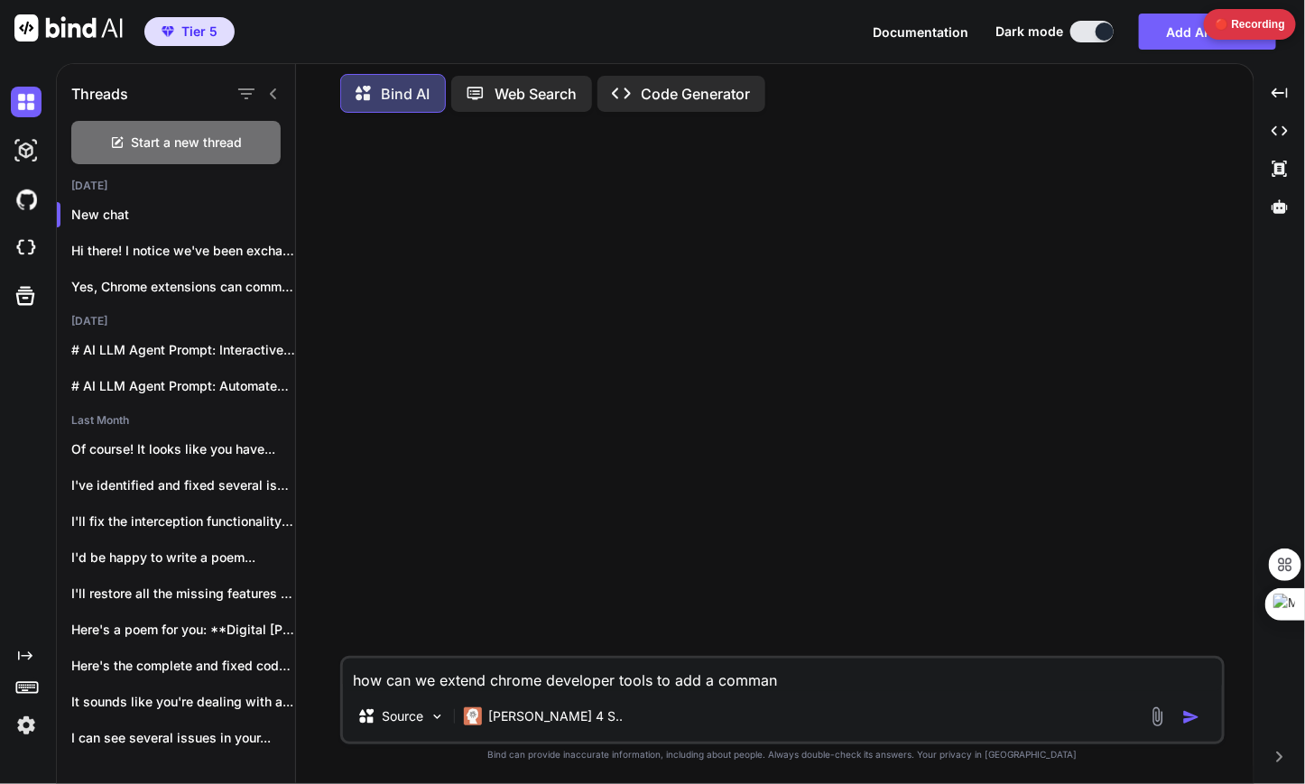
type textarea "how can we extend chrome developer tools to add a command"
type textarea "x"
type textarea "how can we extend chrome developer tools to add a command"
type textarea "x"
type textarea "how can we extend chrome developer tools to add a command t"
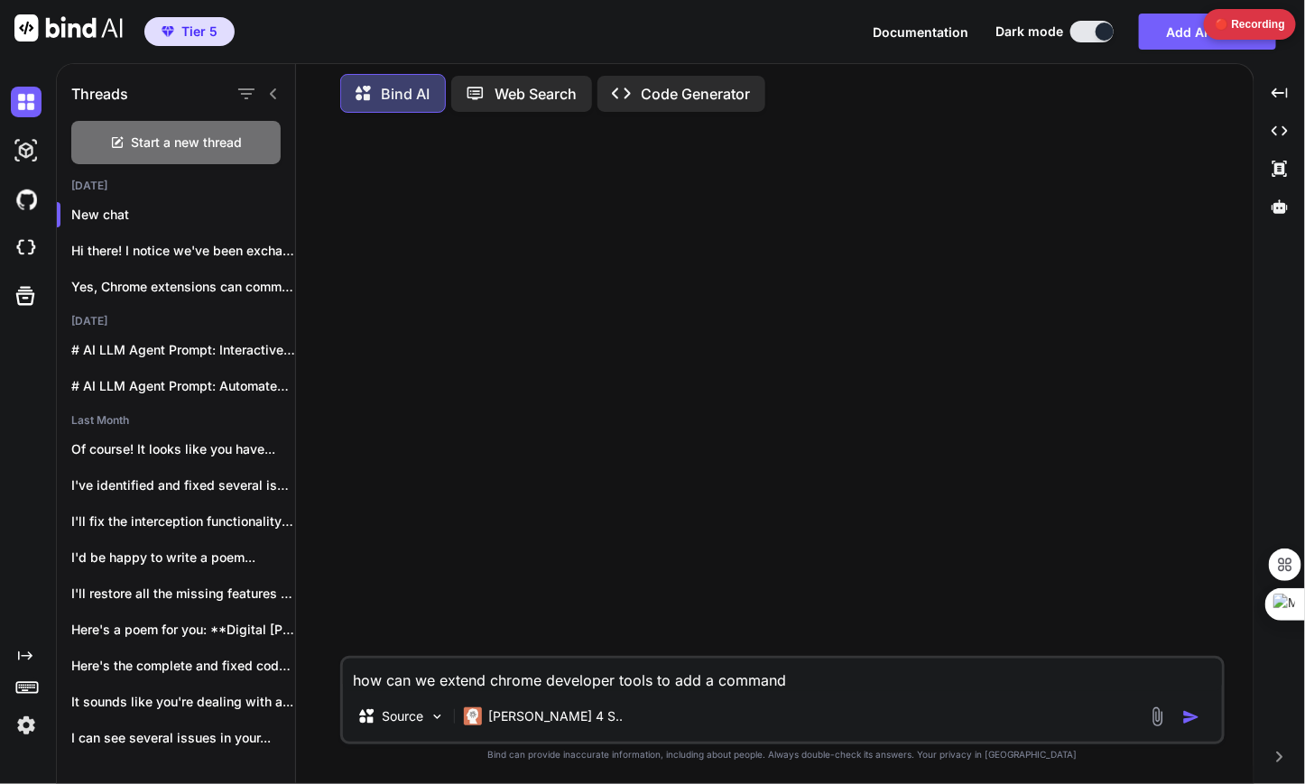
type textarea "x"
type textarea "how can we extend chrome developer tools to add a command to"
type textarea "x"
type textarea "how can we extend chrome developer tools to add a command to"
type textarea "x"
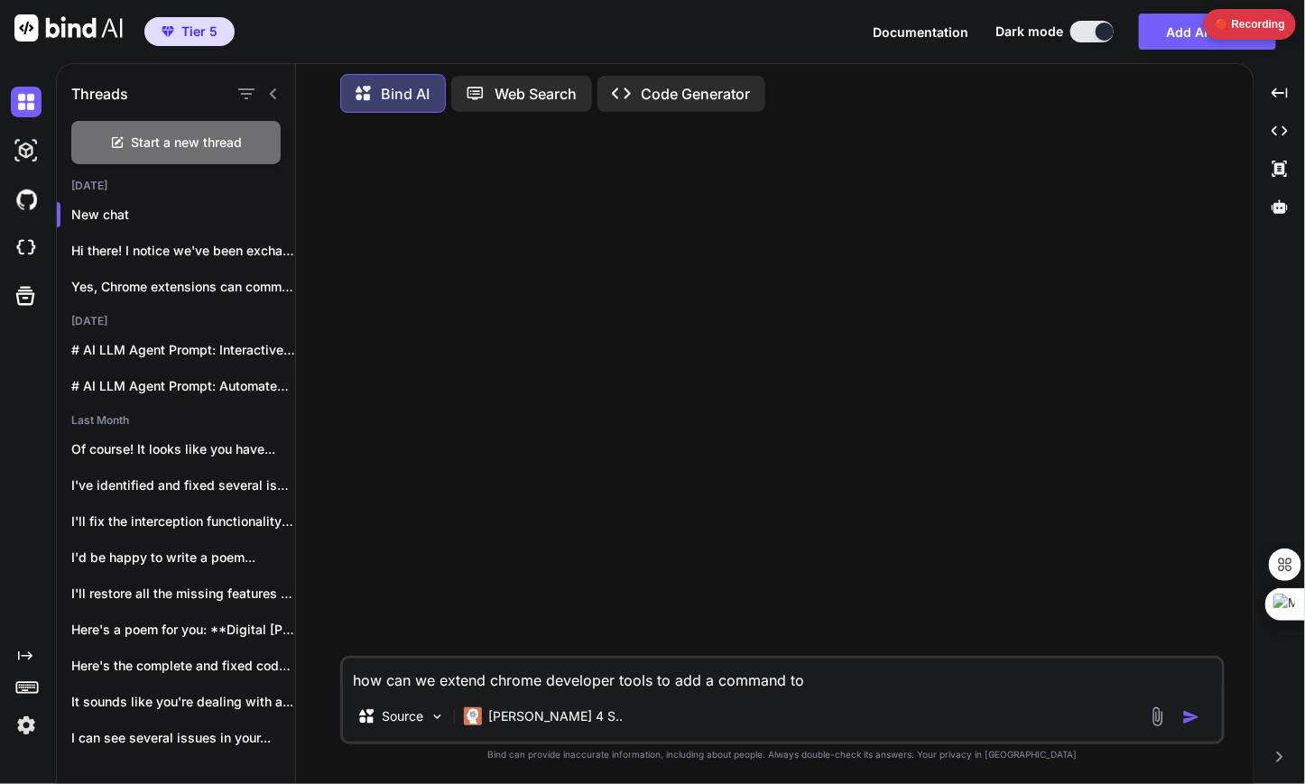
type textarea "how can we extend chrome developer tools to add a command to c"
type textarea "x"
type textarea "how can we extend chrome developer tools to add a command to co"
type textarea "x"
type textarea "how can we extend chrome developer tools to add a command to cop"
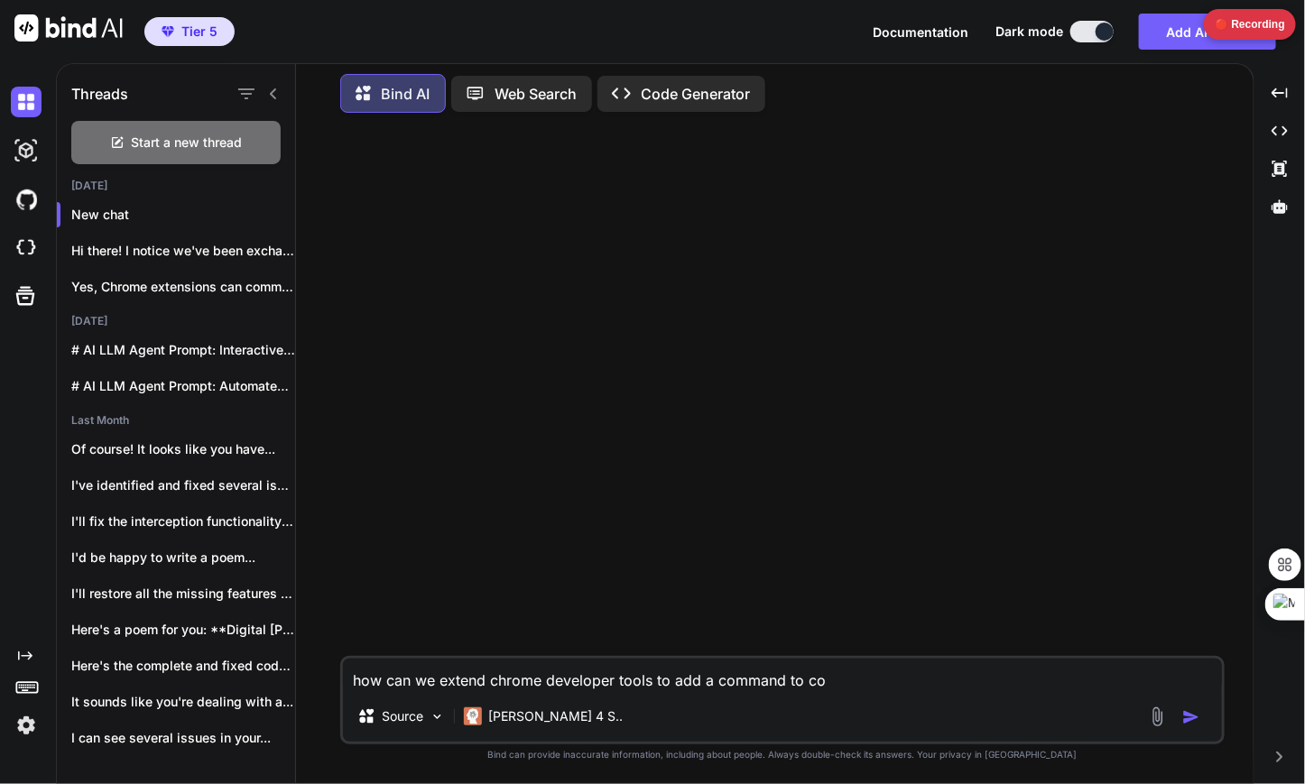
type textarea "x"
type textarea "how can we extend chrome developer tools to add a command to copy"
type textarea "x"
type textarea "how can we extend chrome developer tools to add a command to copy"
type textarea "x"
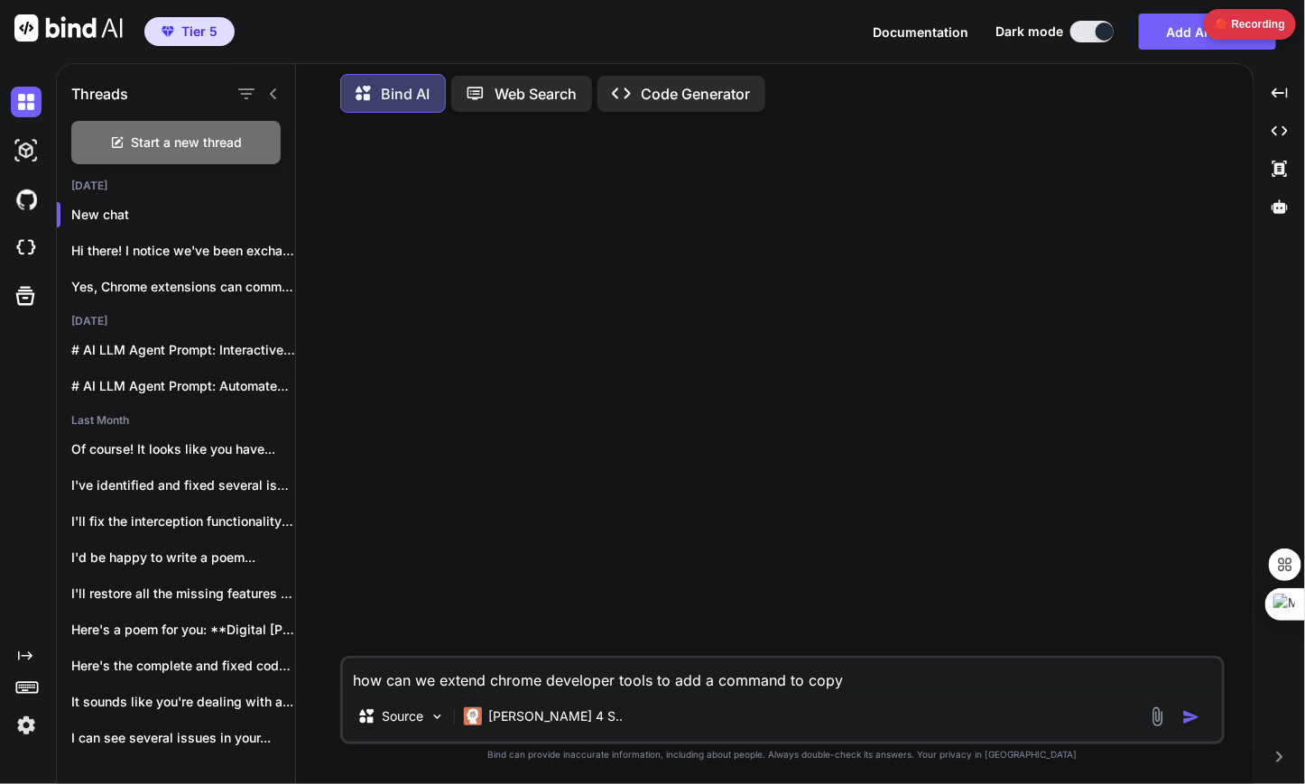
type textarea "how can we extend chrome developer tools to add a command to copy l"
type textarea "x"
type textarea "how can we extend chrome developer tools to add a command to copy li"
type textarea "x"
type textarea "how can we extend chrome developer tools to add a command to copy lik"
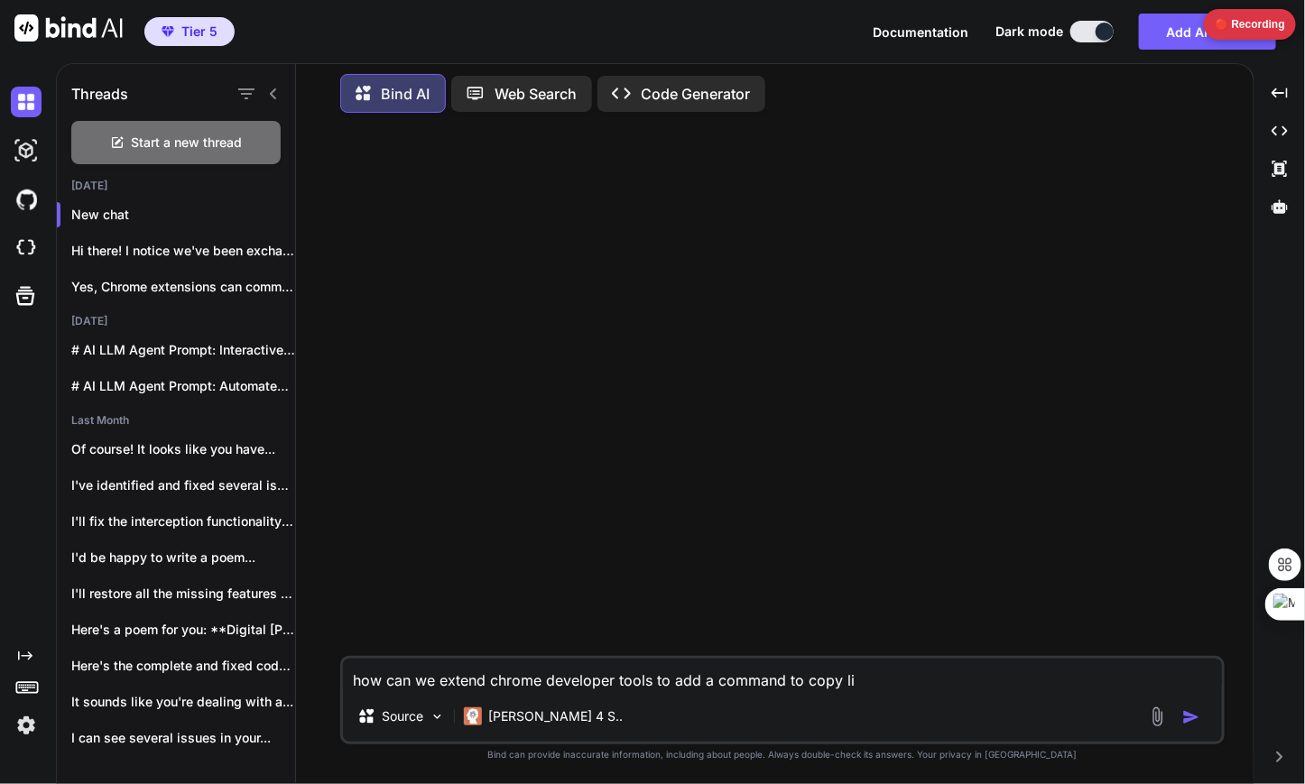
type textarea "x"
type textarea "how can we extend chrome developer tools to add a command to copy like"
type textarea "x"
type textarea "how can we extend chrome developer tools to add a command to copy like"
type textarea "x"
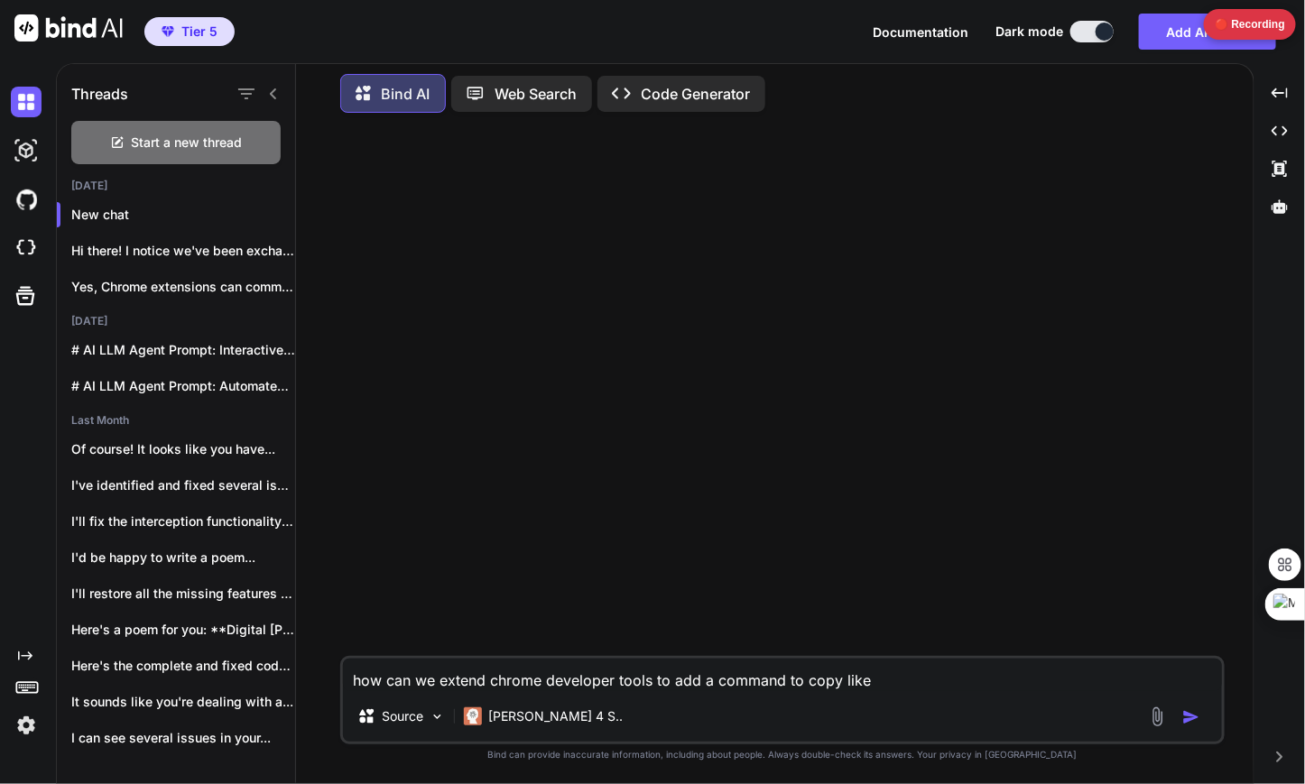
type textarea "how can we extend chrome developer tools to add a command to copy like c"
type textarea "x"
type textarea "how can we extend chrome developer tools to add a command to copy like co"
type textarea "x"
type textarea "how can we extend chrome developer tools to add a command to copy like cop"
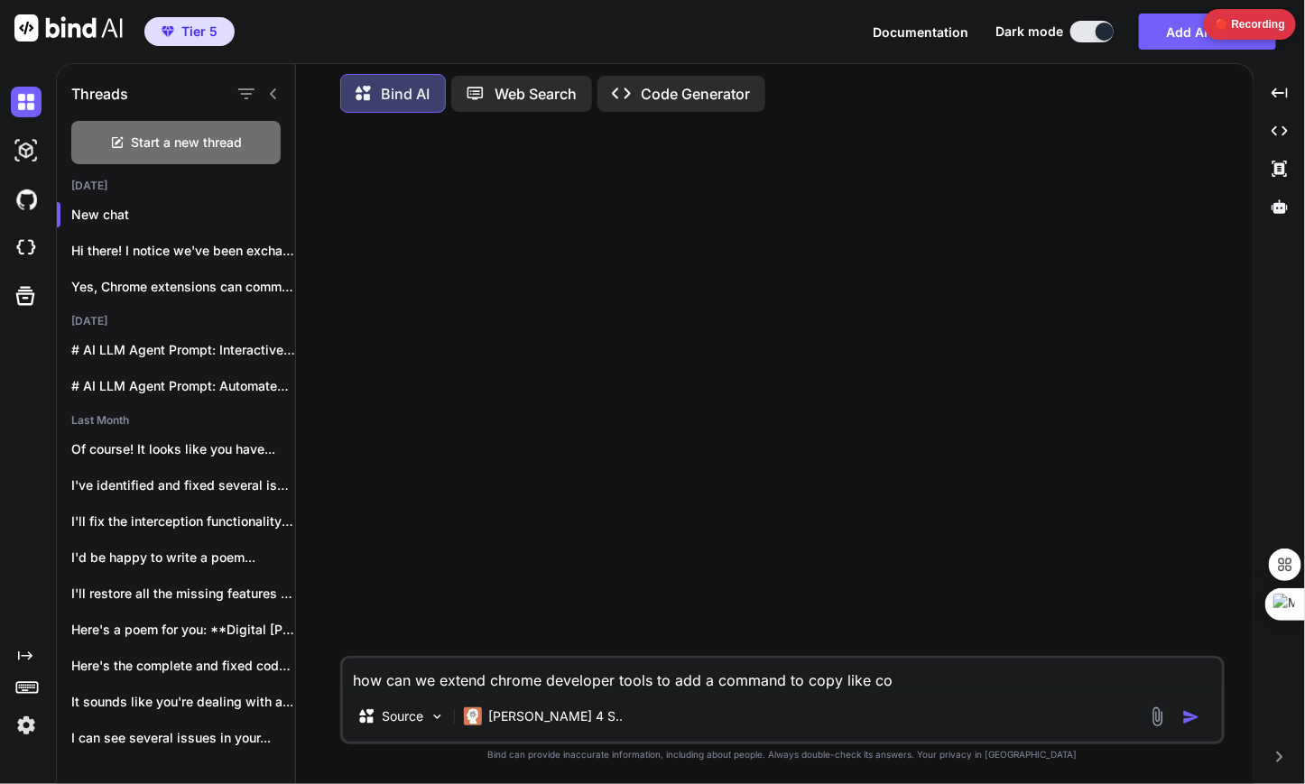
type textarea "x"
type textarea "how can we extend chrome developer tools to add a command to copy like copy"
type textarea "x"
type textarea "how can we extend chrome developer tools to add a command to copy like copy"
type textarea "x"
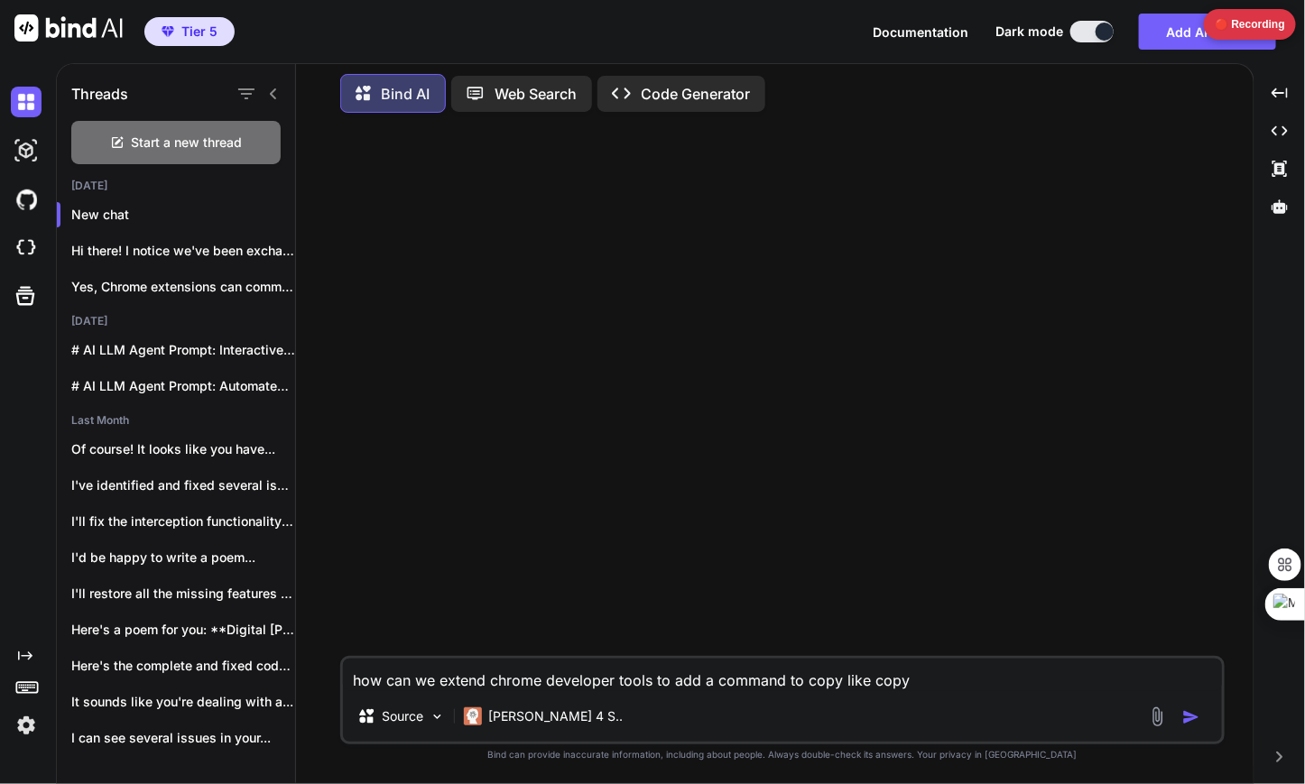
type textarea "how can we extend chrome developer tools to add a command to copy like copy f"
type textarea "x"
type textarea "how can we extend chrome developer tools to add a command to copy like copy fe"
type textarea "x"
type textarea "how can we extend chrome developer tools to add a command to copy like copy fet"
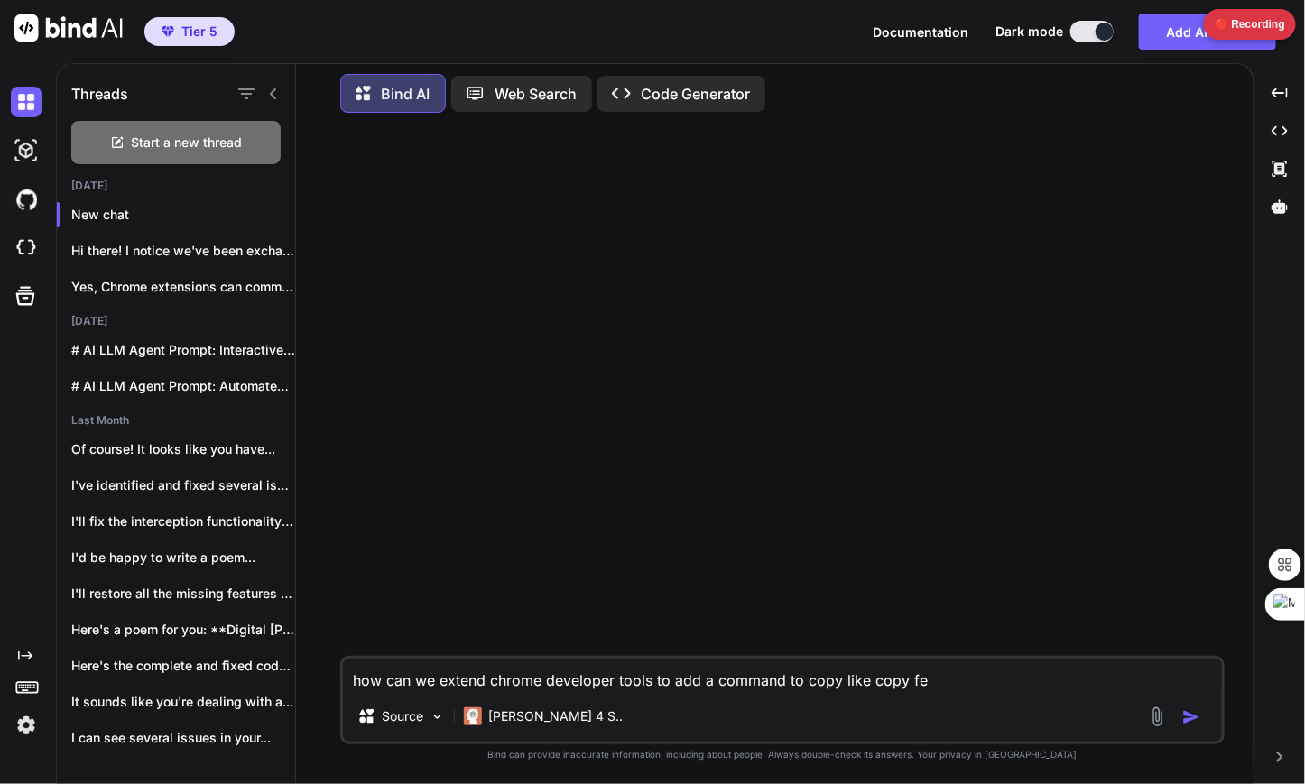
type textarea "x"
type textarea "how can we extend chrome developer tools to add a command to copy like copy fetc"
type textarea "x"
type textarea "how can we extend chrome developer tools to add a command to copy like copy fet…"
type textarea "x"
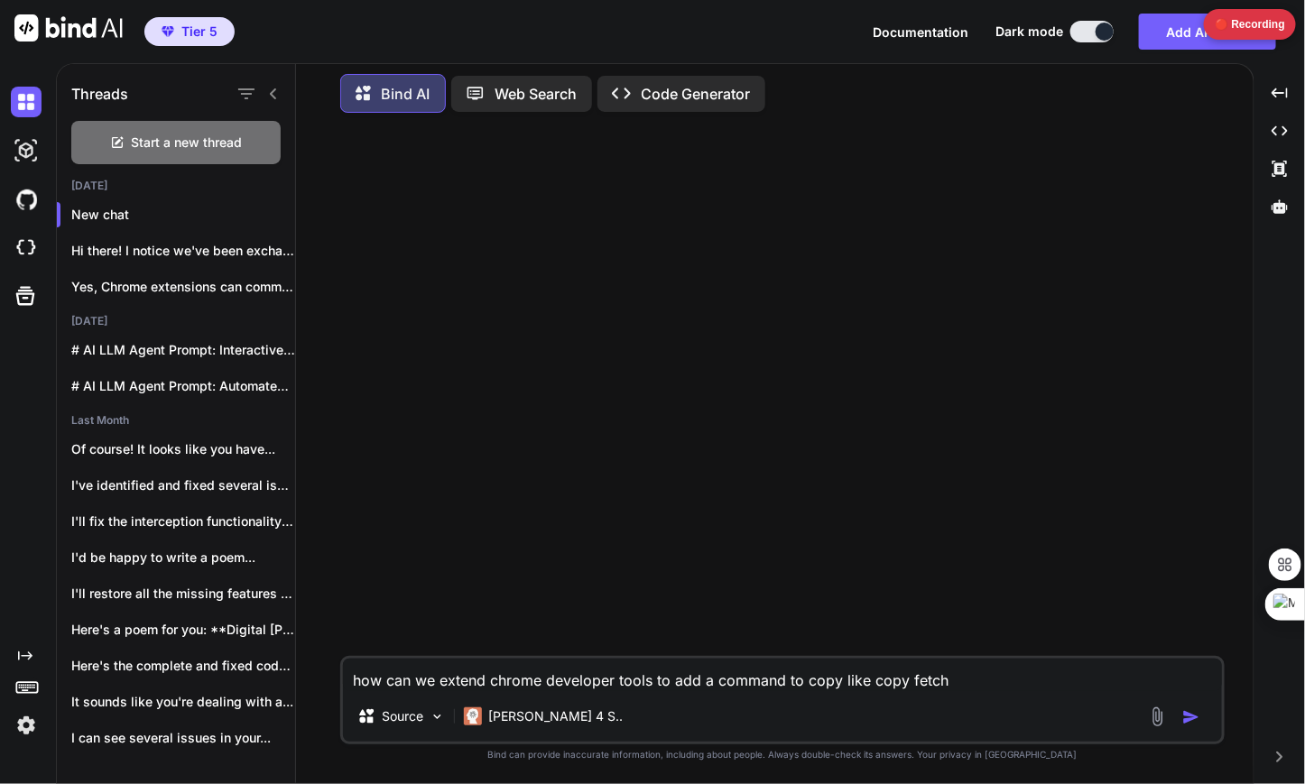
type textarea "how can we extend chrome developer tools to add a command to copy like copy fet…"
type textarea "x"
type textarea "how can we extend chrome developer tools to add a command to copy like copy fet…"
type textarea "x"
type textarea "how can we extend chrome developer tools to add a command to copy like copy fet…"
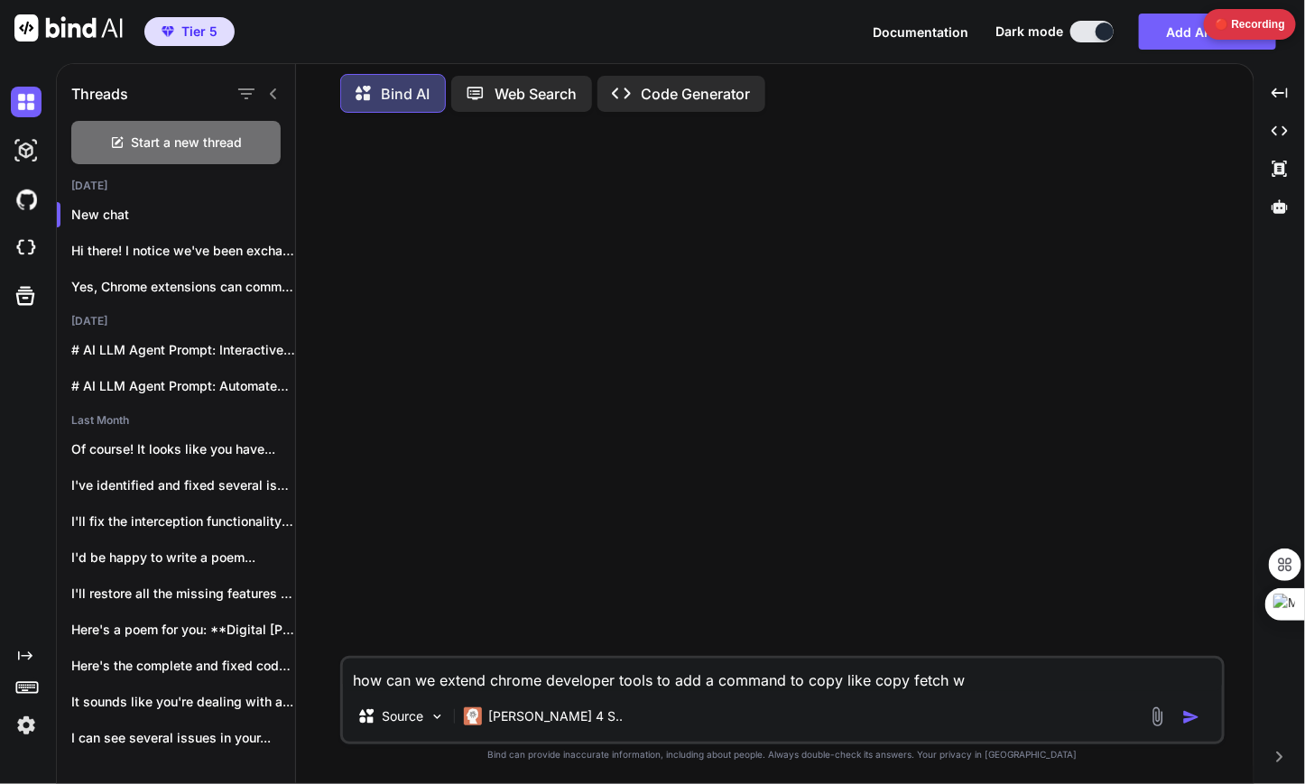
type textarea "x"
type textarea "how can we extend chrome developer tools to add a command to copy like copy fet…"
type textarea "x"
type textarea "how can we extend chrome developer tools to add a command to copy like copy fet…"
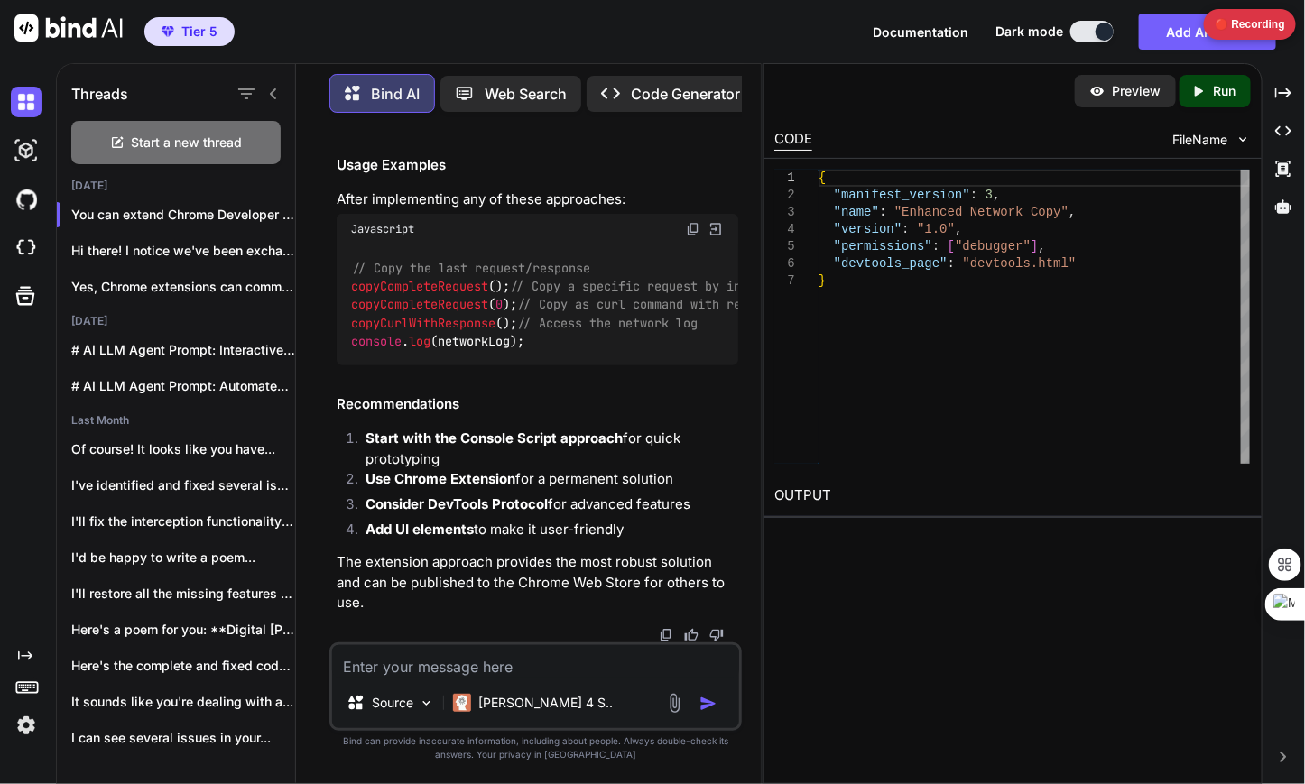
scroll to position [5568, 0]
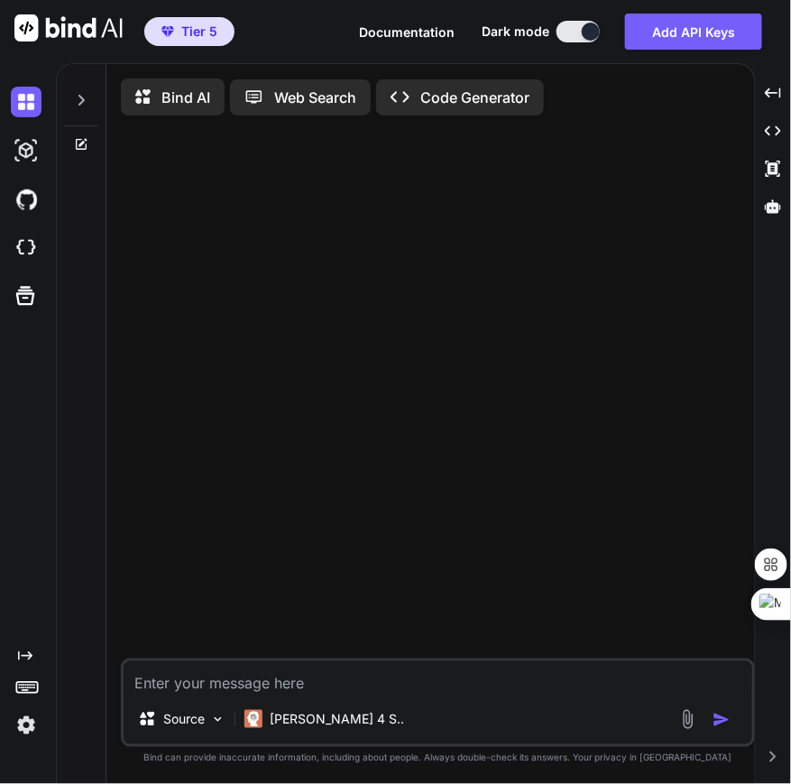
click at [263, 691] on textarea at bounding box center [438, 677] width 629 height 32
type textarea "hi"
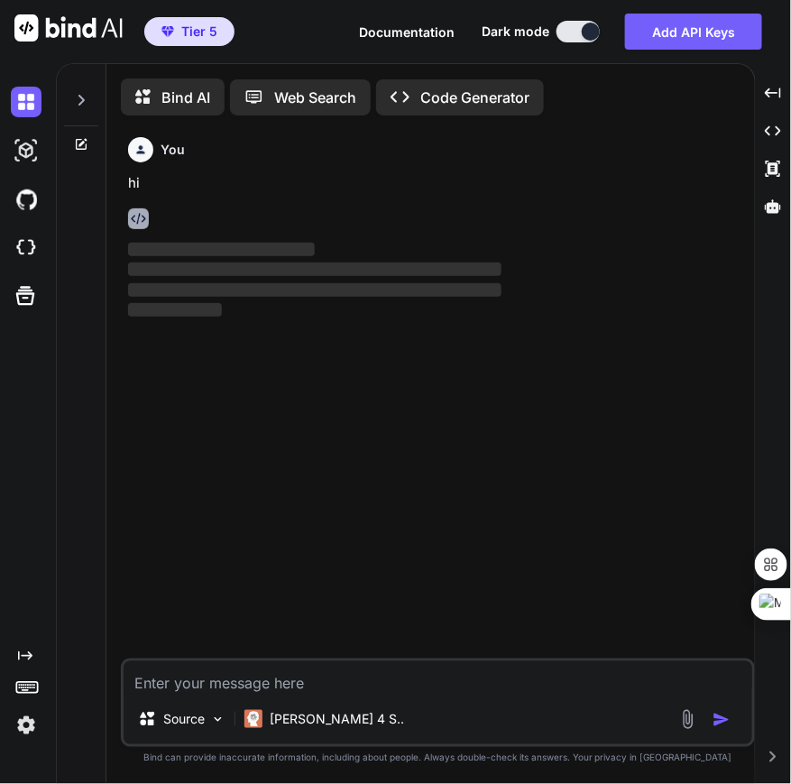
scroll to position [7, 0]
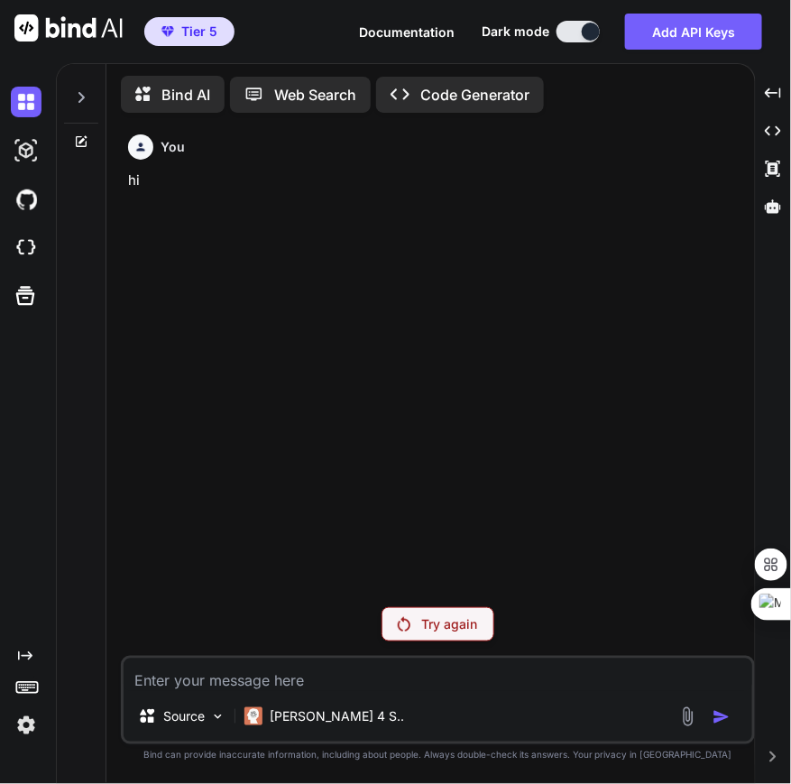
click at [410, 627] on img at bounding box center [404, 624] width 13 height 14
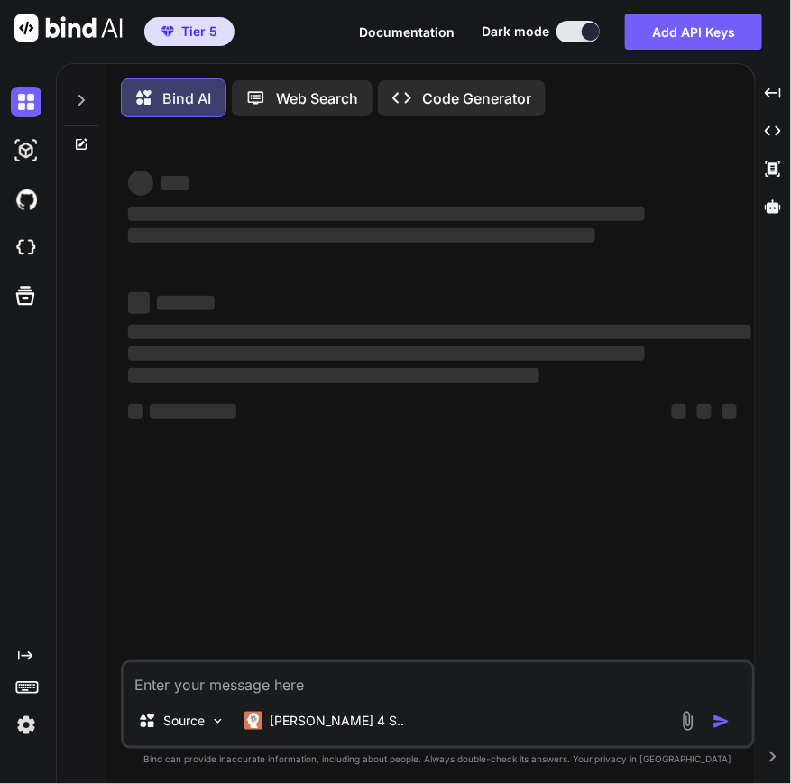
type textarea "x"
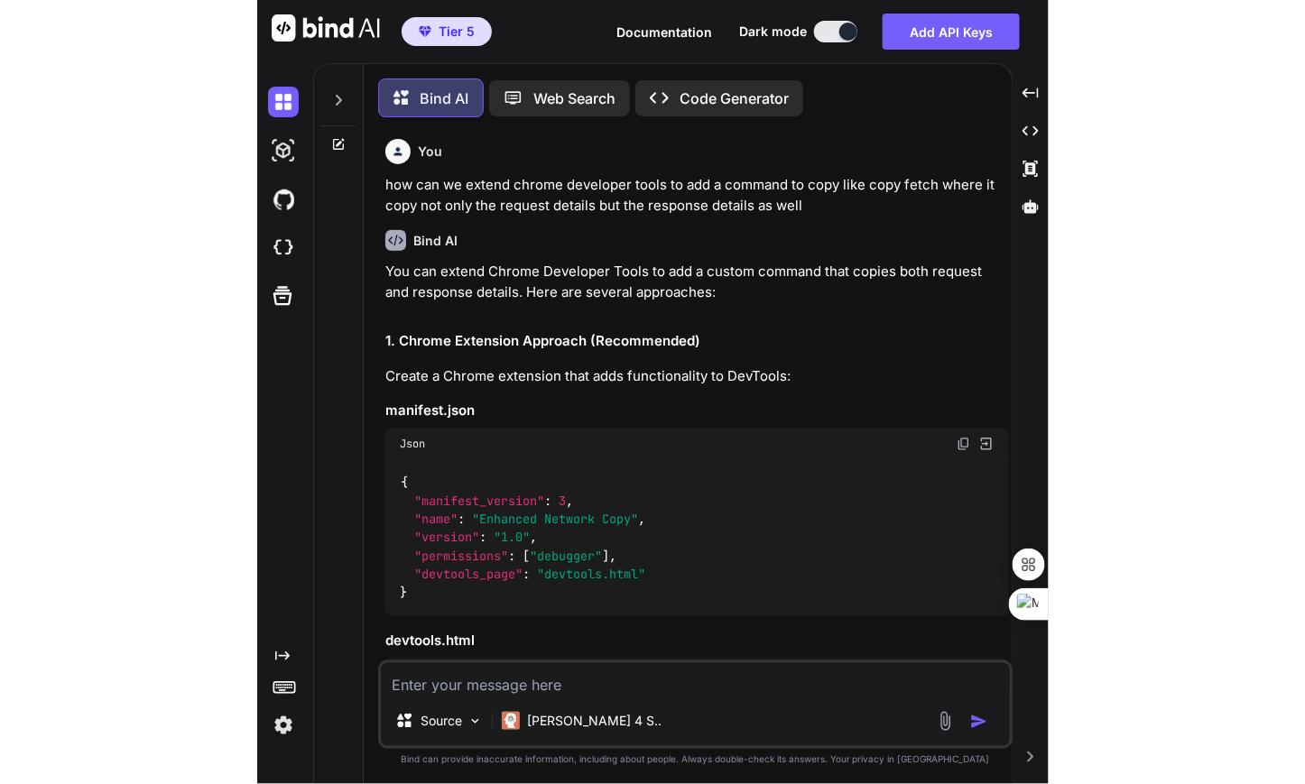
scroll to position [9, 0]
